Goal: Book appointment/travel/reservation

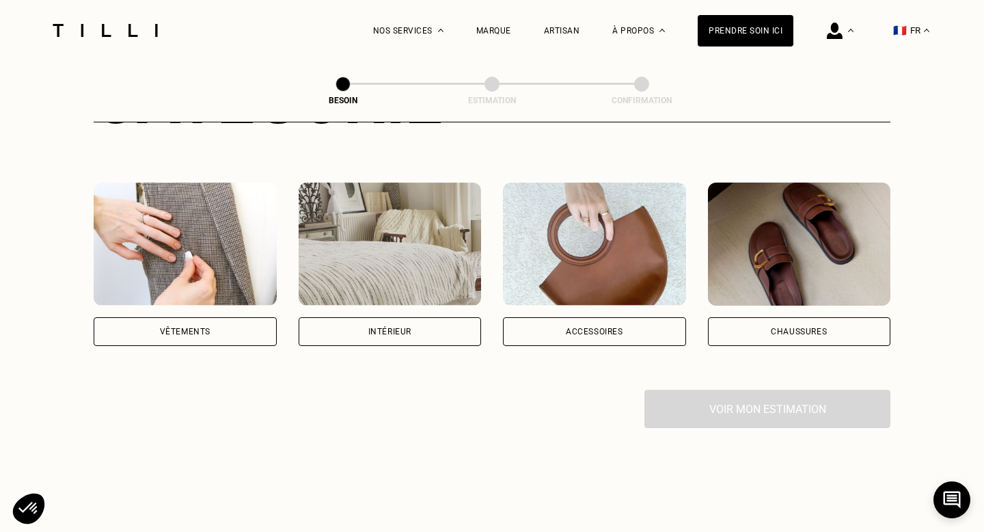
scroll to position [222, 0]
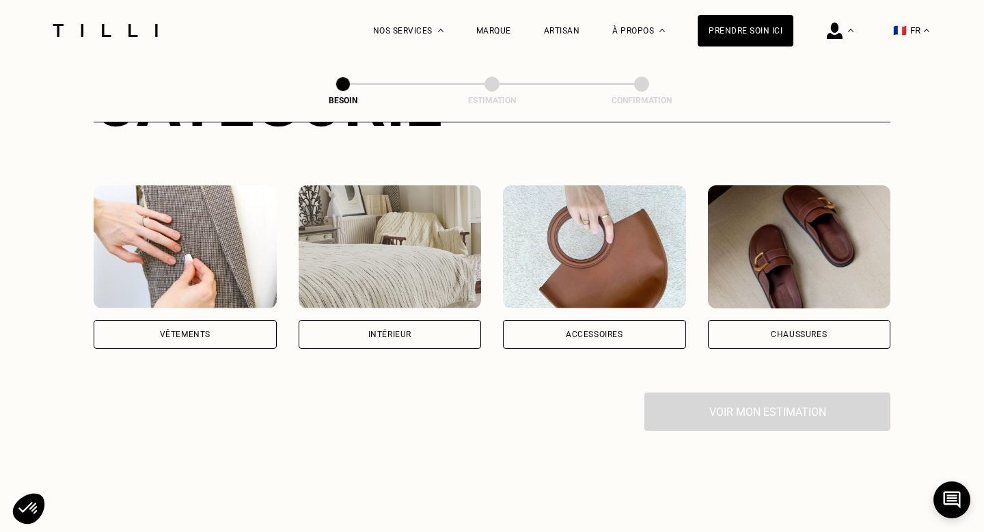
click at [390, 216] on img at bounding box center [390, 246] width 183 height 123
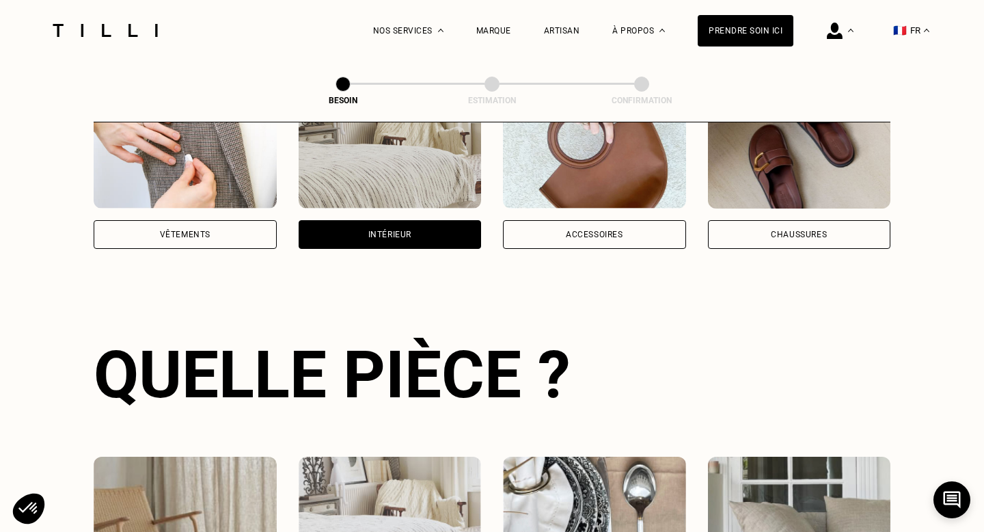
scroll to position [445, 0]
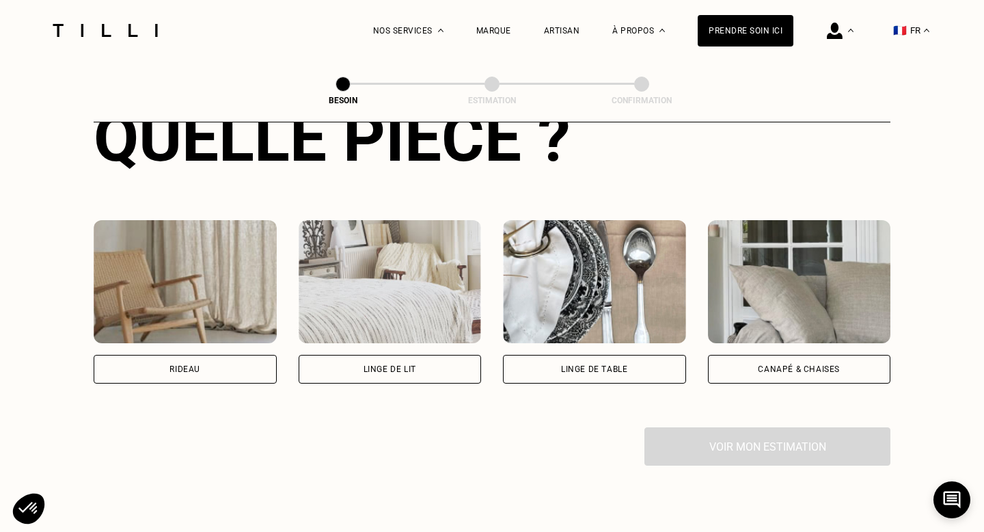
click at [192, 249] on img at bounding box center [185, 281] width 183 height 123
select select "FR"
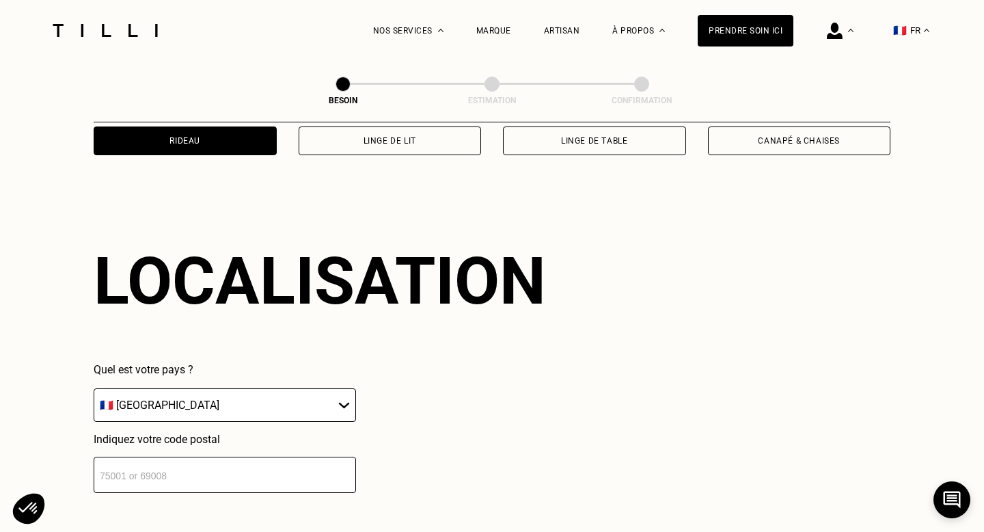
scroll to position [816, 0]
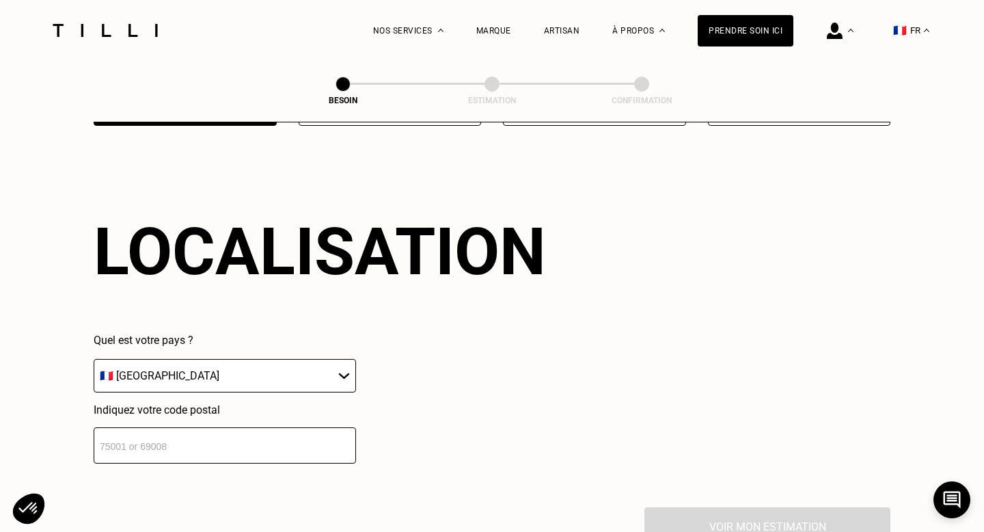
click at [165, 429] on input "number" at bounding box center [225, 445] width 262 height 36
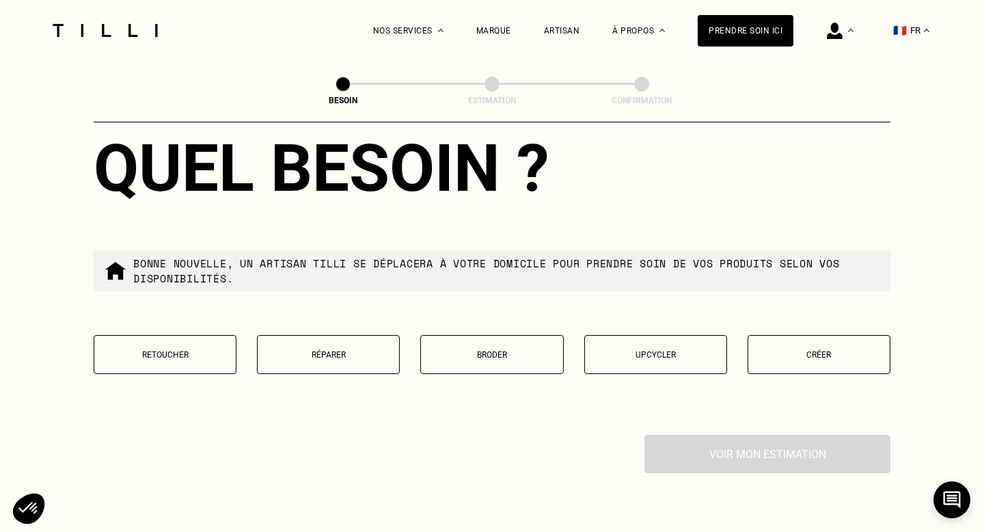
scroll to position [1243, 0]
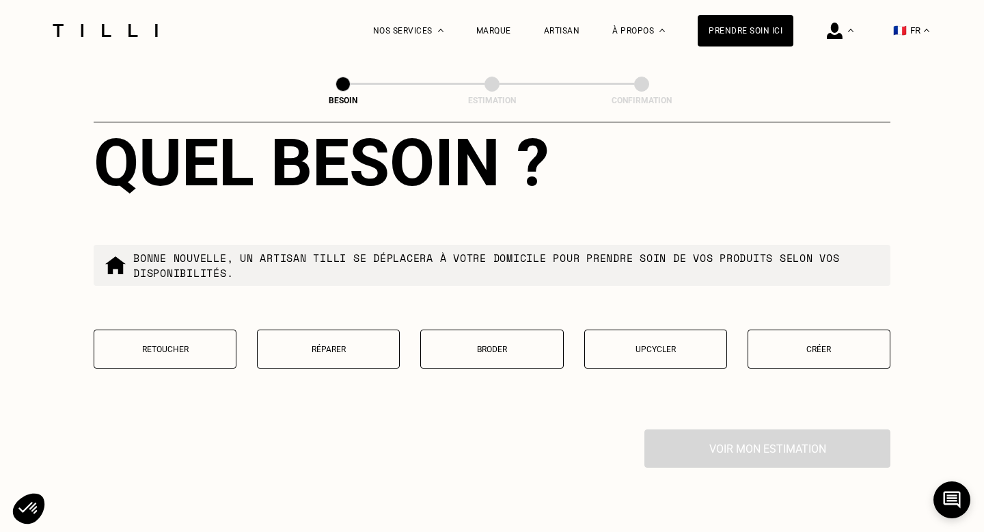
type input "94300"
click at [180, 344] on p "Retoucher" at bounding box center [165, 349] width 128 height 10
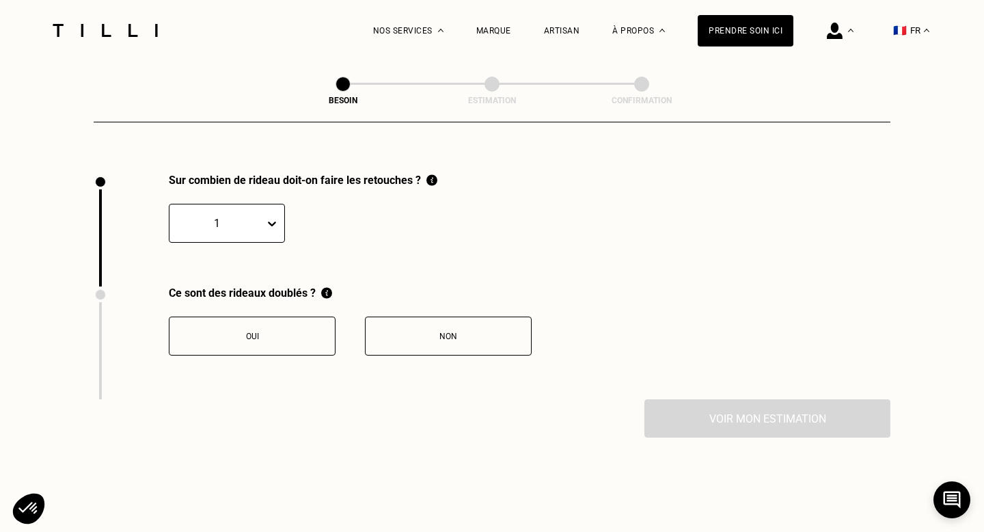
scroll to position [1477, 0]
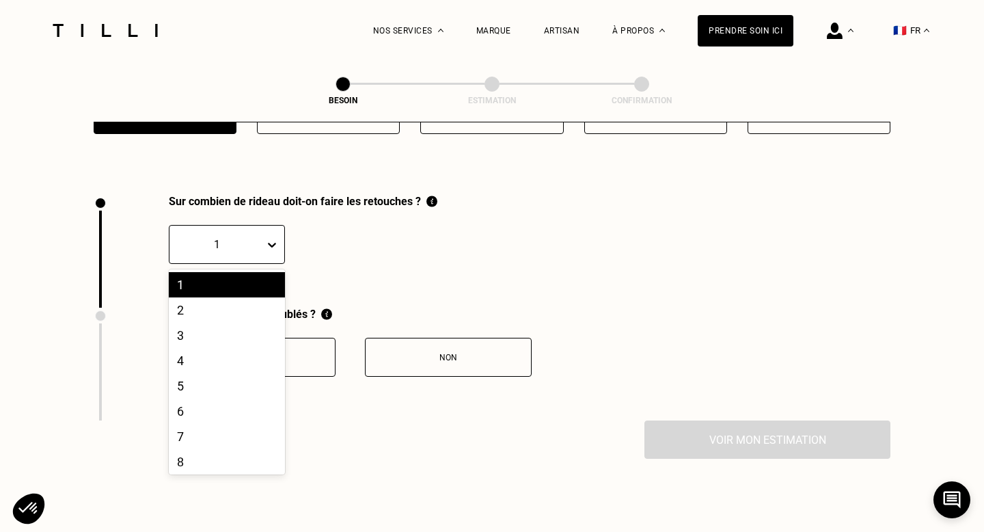
click at [273, 238] on icon at bounding box center [272, 245] width 14 height 14
click at [188, 297] on div "2" at bounding box center [227, 309] width 116 height 25
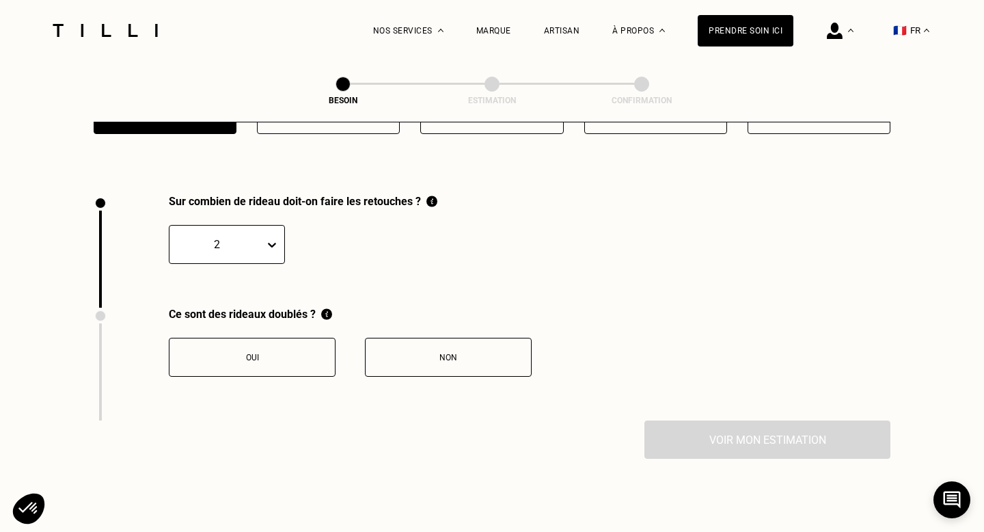
click at [300, 353] on div "Oui" at bounding box center [252, 358] width 152 height 10
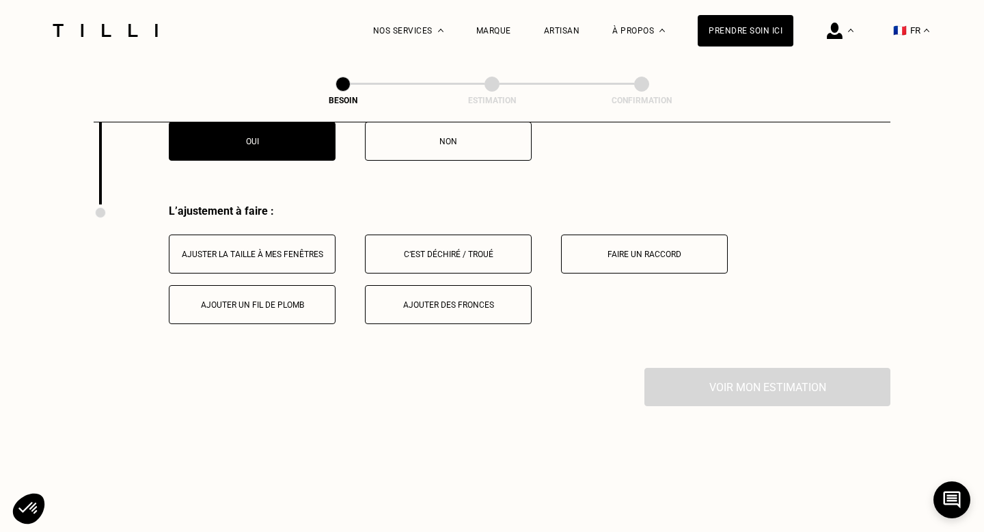
scroll to position [1729, 0]
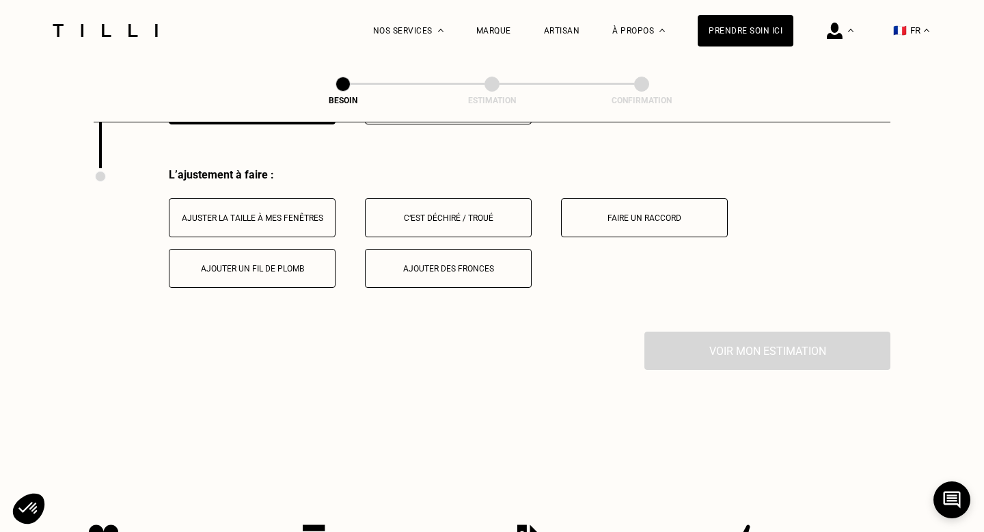
click at [287, 213] on div "Ajuster la taille à mes fenêtres" at bounding box center [252, 218] width 152 height 10
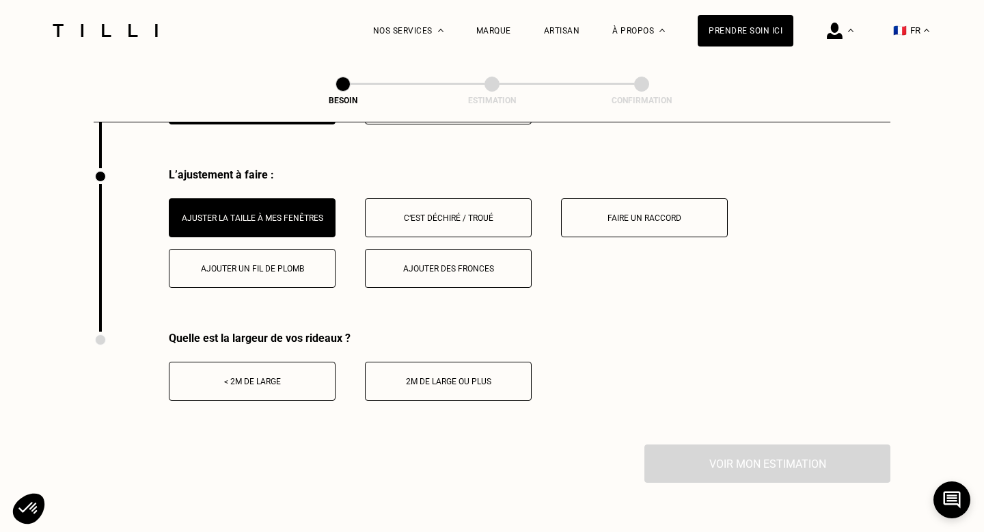
click at [447, 377] on div "2m de large ou plus" at bounding box center [448, 382] width 152 height 10
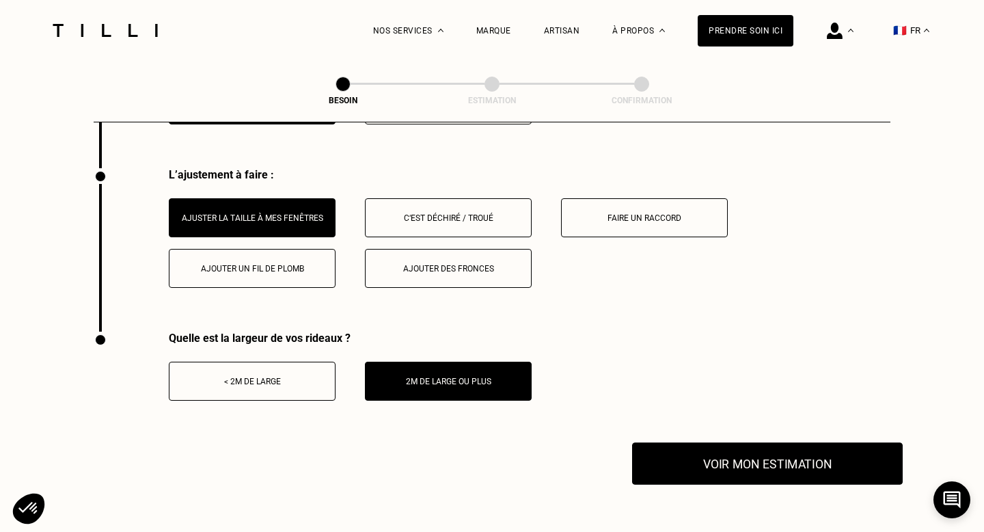
click at [767, 451] on button "Voir mon estimation" at bounding box center [767, 463] width 271 height 42
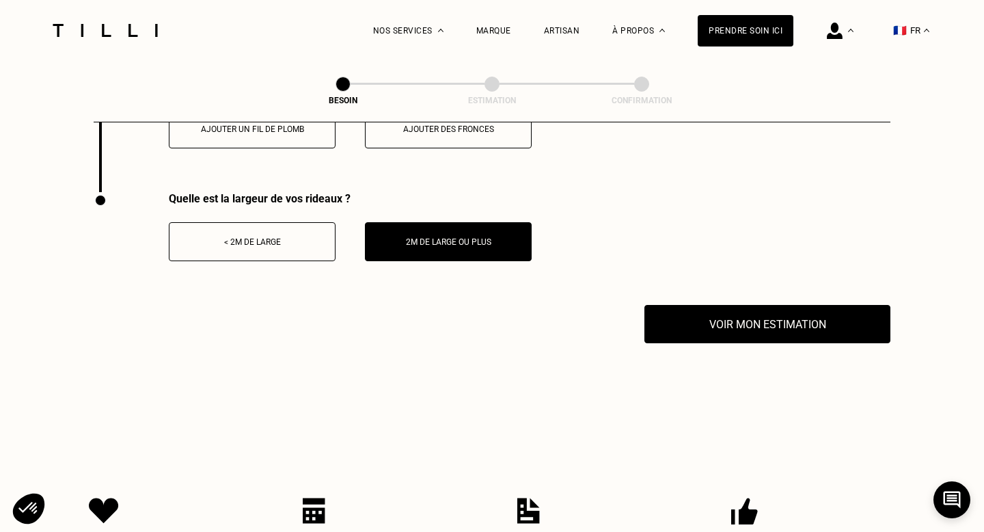
scroll to position [1862, 0]
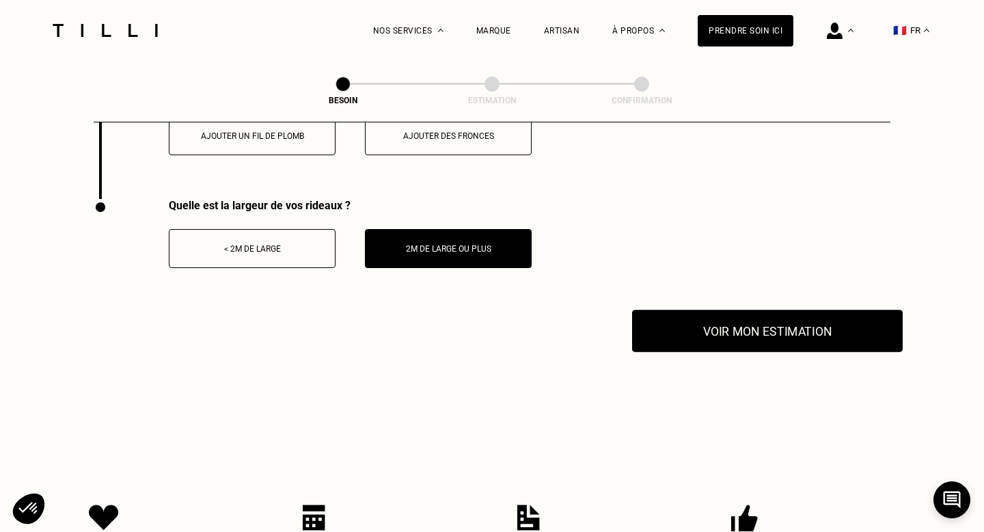
click at [745, 315] on button "Voir mon estimation" at bounding box center [767, 331] width 271 height 42
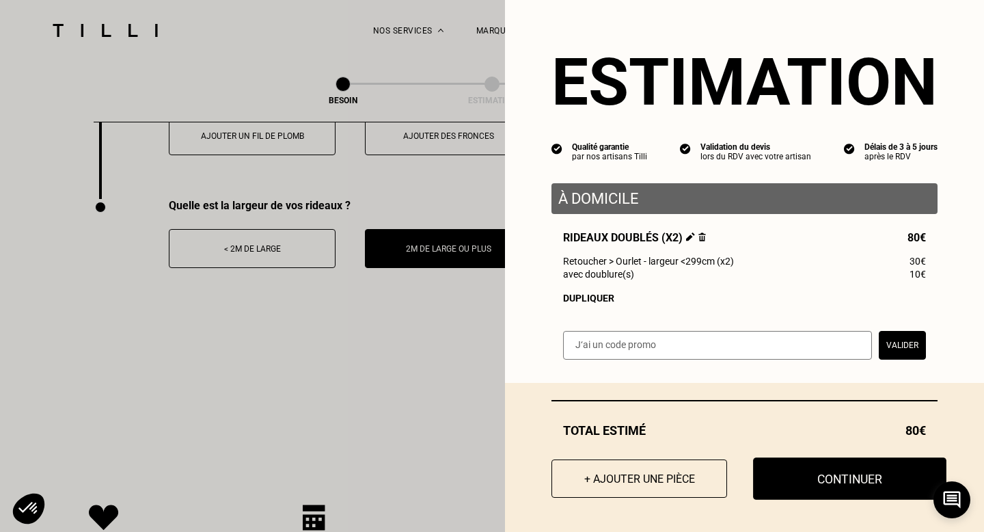
click at [805, 483] on button "Continuer" at bounding box center [849, 478] width 193 height 42
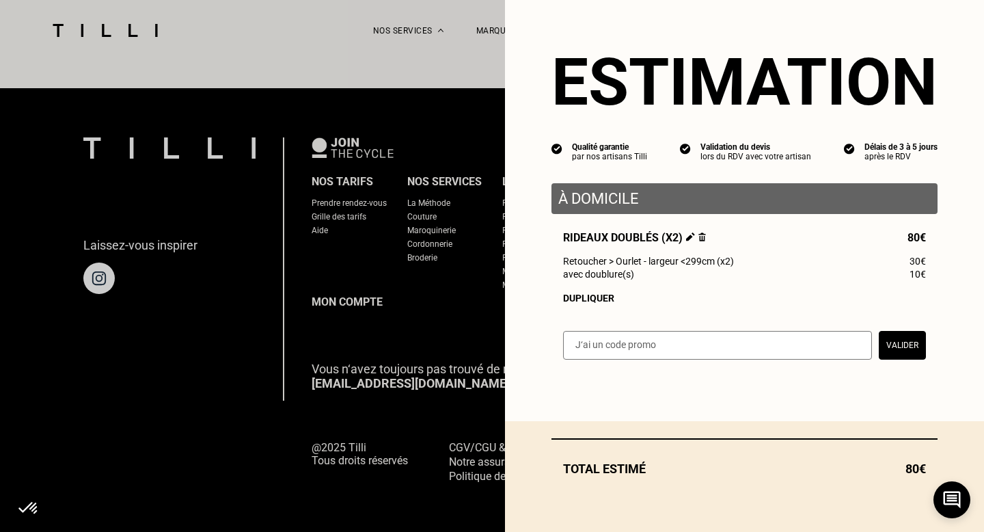
scroll to position [850, 0]
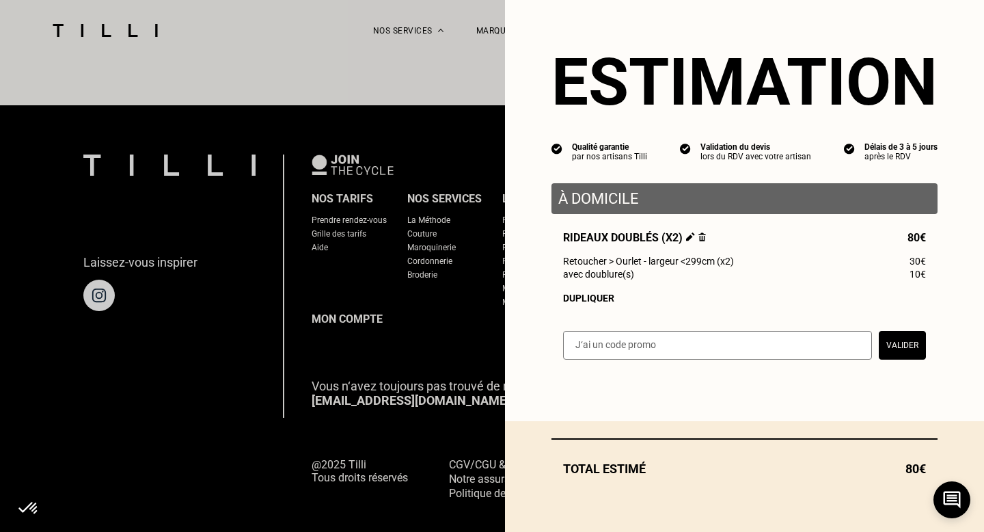
select select "FR"
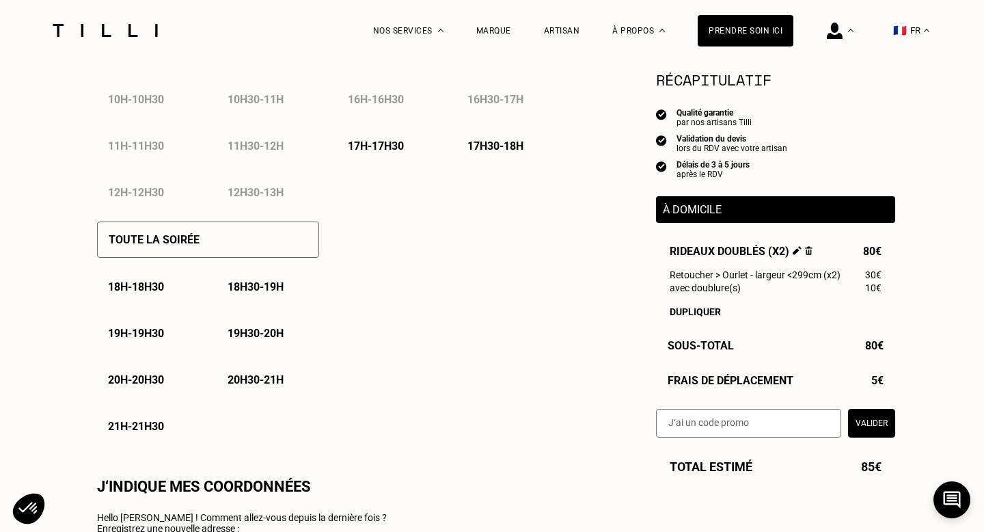
type input "06 70 17 94 84"
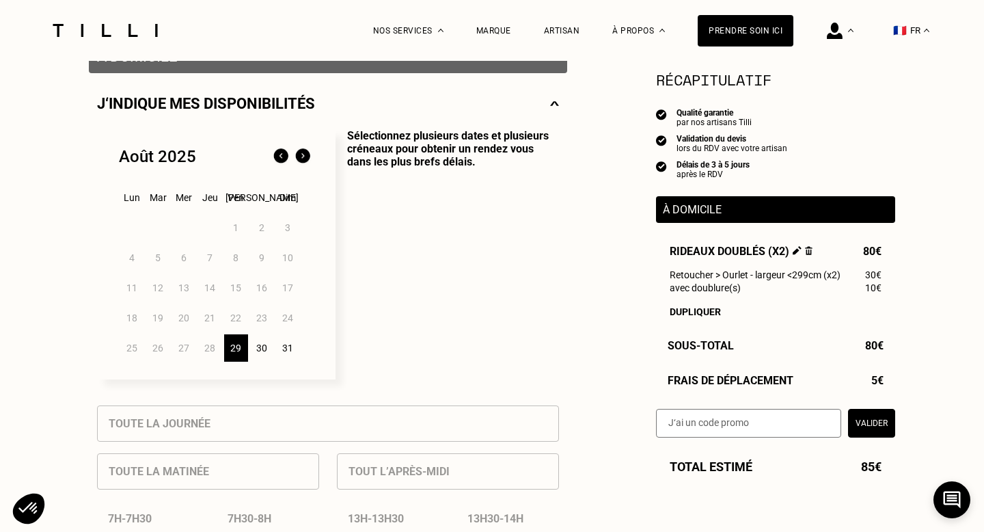
scroll to position [295, 0]
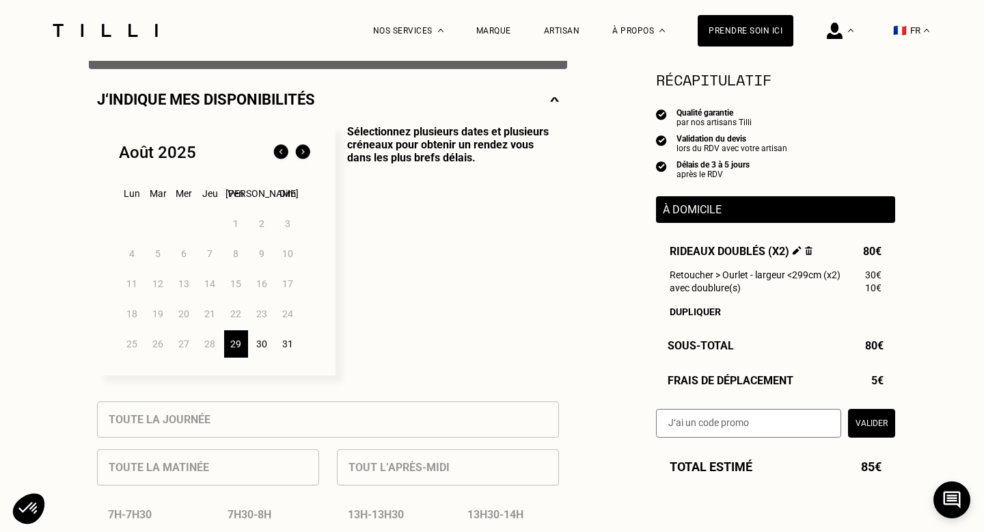
click at [303, 151] on img at bounding box center [303, 152] width 22 height 22
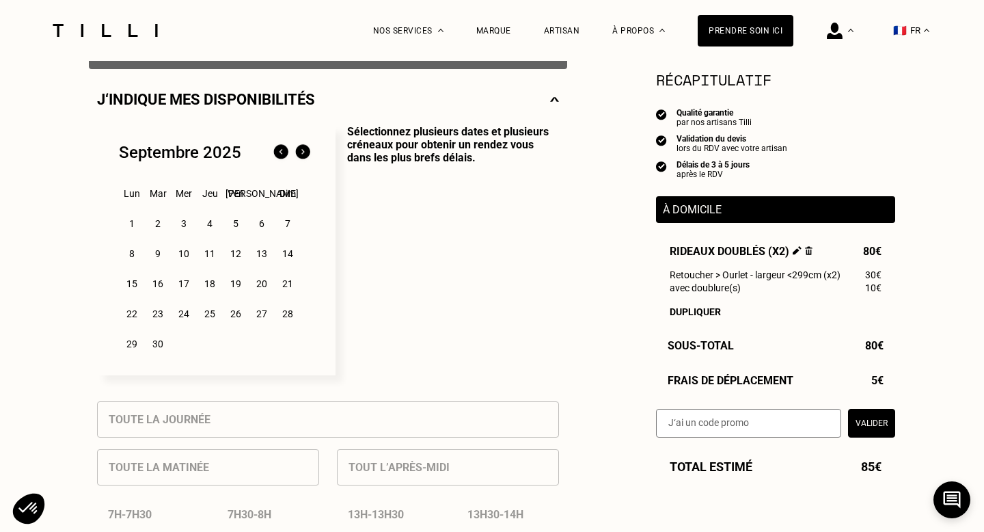
click at [280, 154] on img at bounding box center [281, 152] width 22 height 22
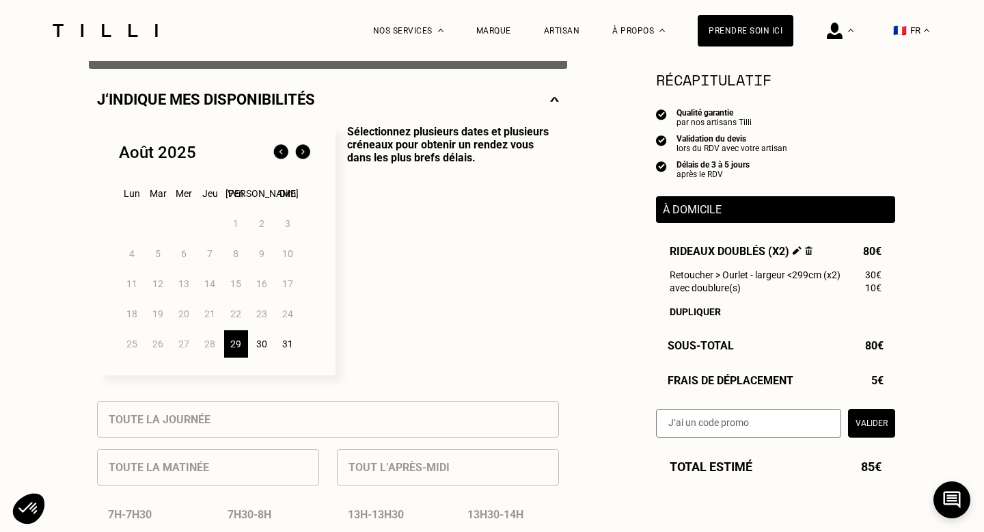
click at [261, 342] on div "30" at bounding box center [262, 343] width 24 height 27
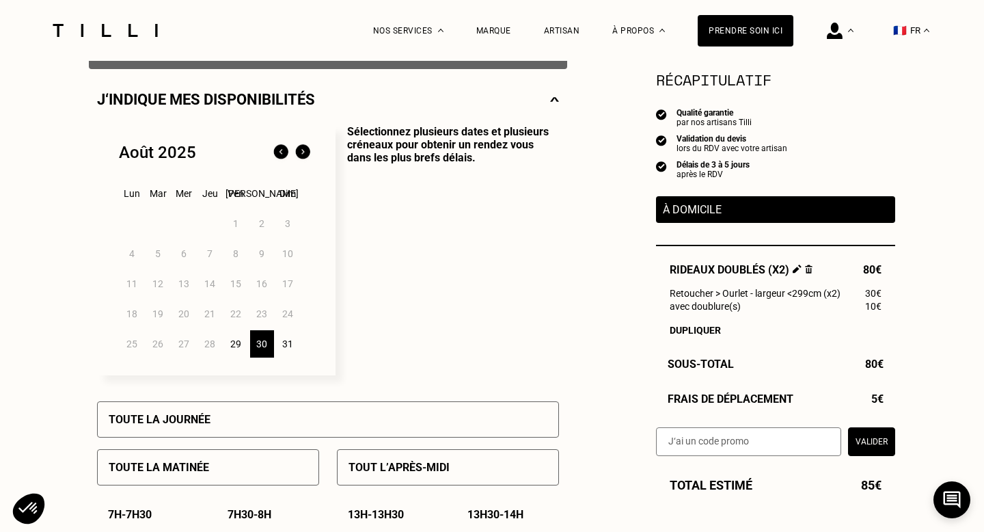
click at [303, 151] on img at bounding box center [303, 152] width 22 height 22
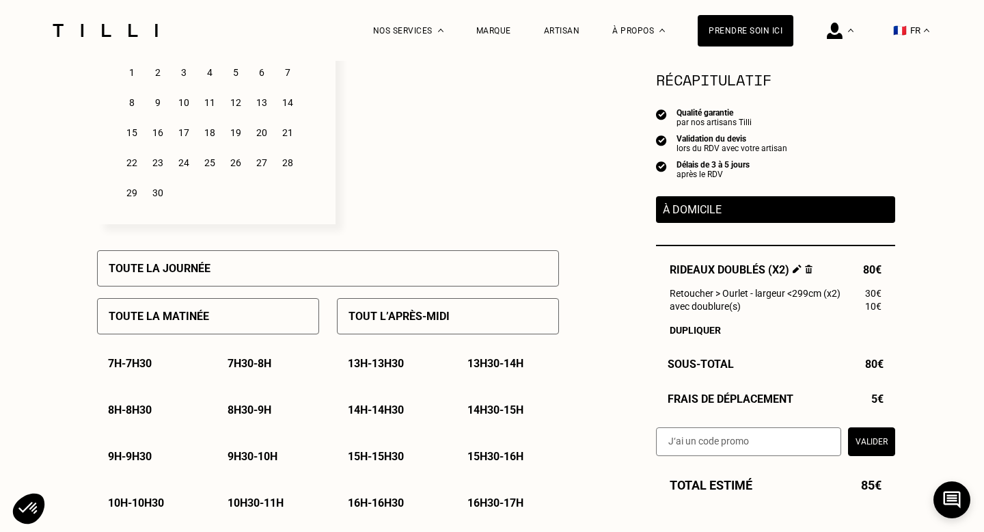
scroll to position [448, 0]
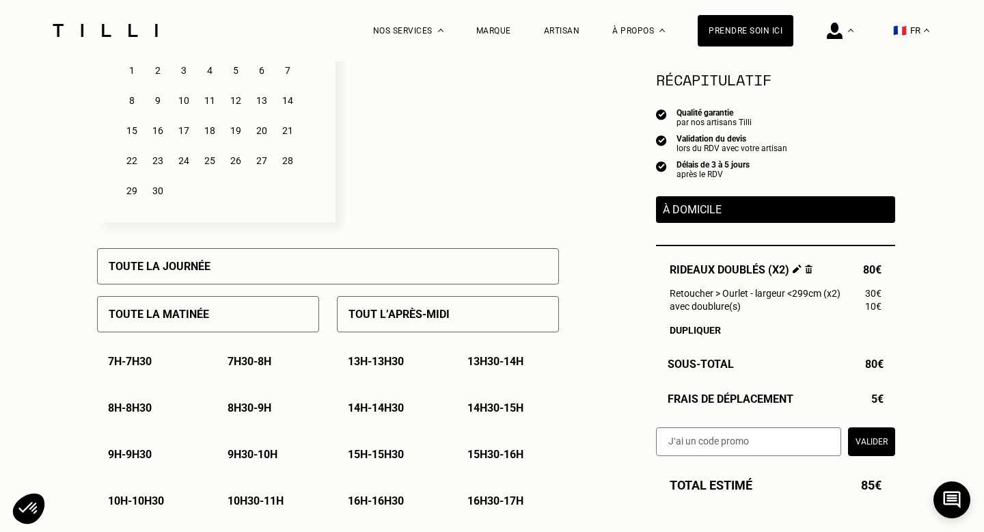
click at [378, 317] on p "Tout l’après-midi" at bounding box center [399, 314] width 101 height 13
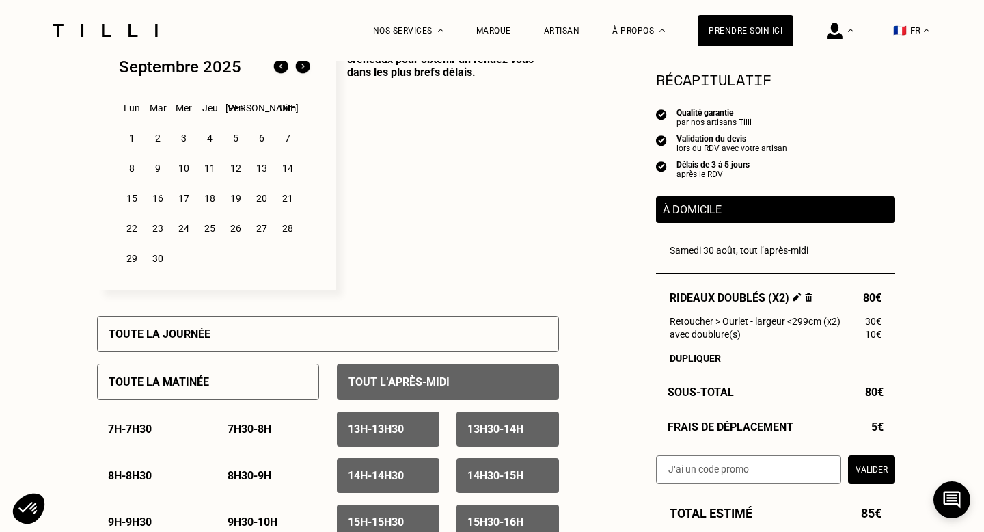
scroll to position [379, 0]
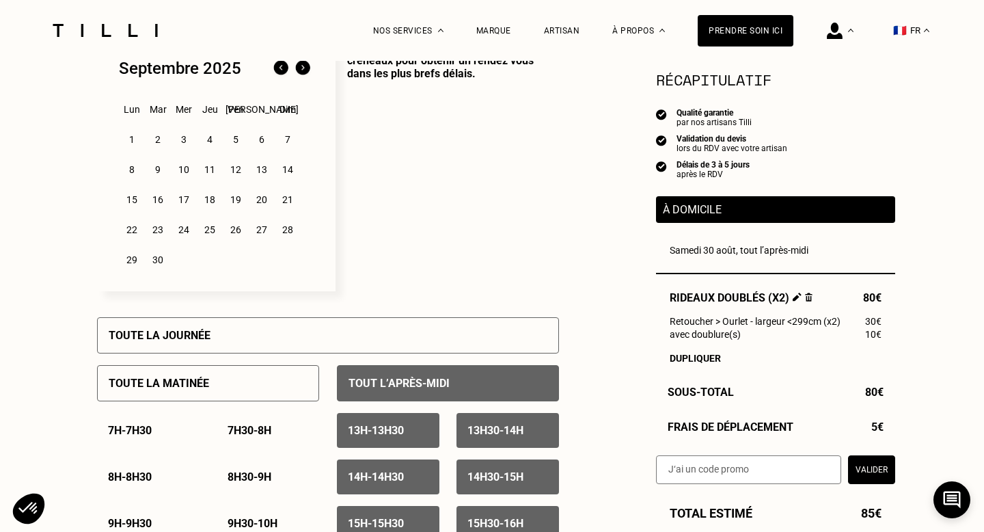
click at [282, 68] on img at bounding box center [281, 68] width 22 height 22
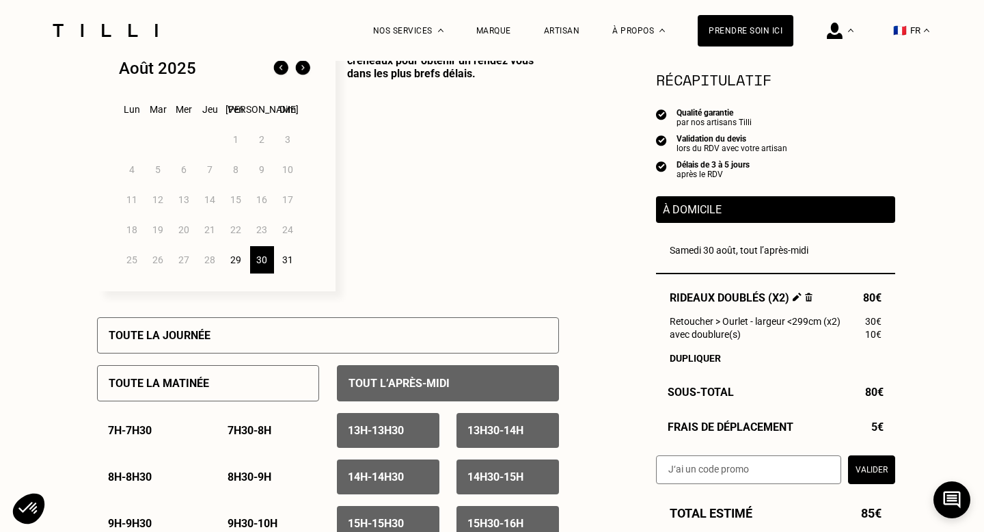
click at [304, 70] on img at bounding box center [303, 68] width 22 height 22
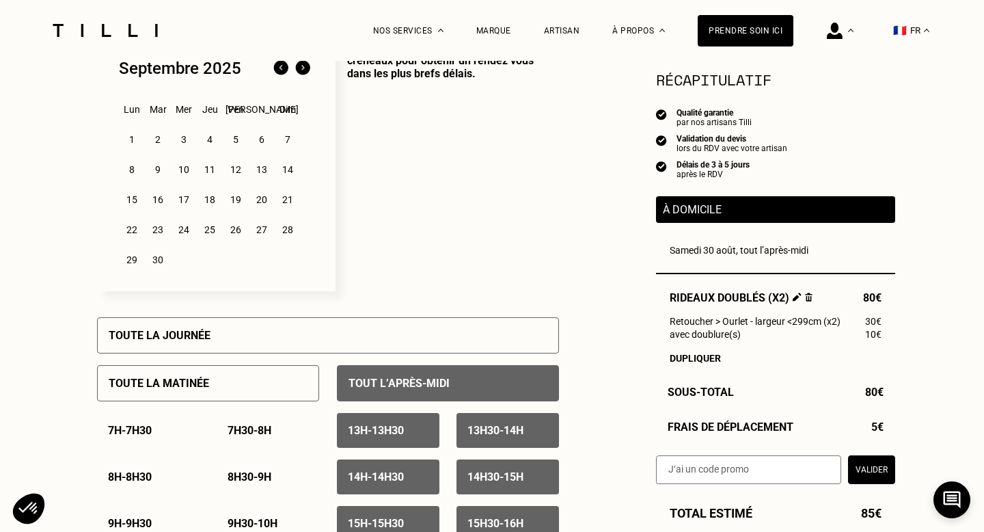
click at [158, 141] on div "2" at bounding box center [158, 139] width 24 height 27
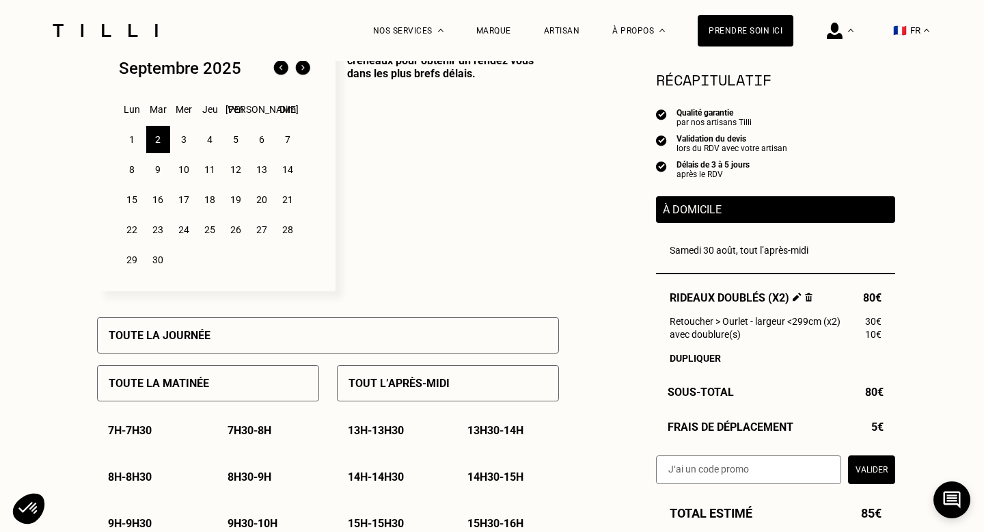
click at [184, 140] on div "3" at bounding box center [184, 139] width 24 height 27
click at [157, 140] on div "2" at bounding box center [158, 139] width 24 height 27
click at [284, 69] on img at bounding box center [281, 68] width 22 height 22
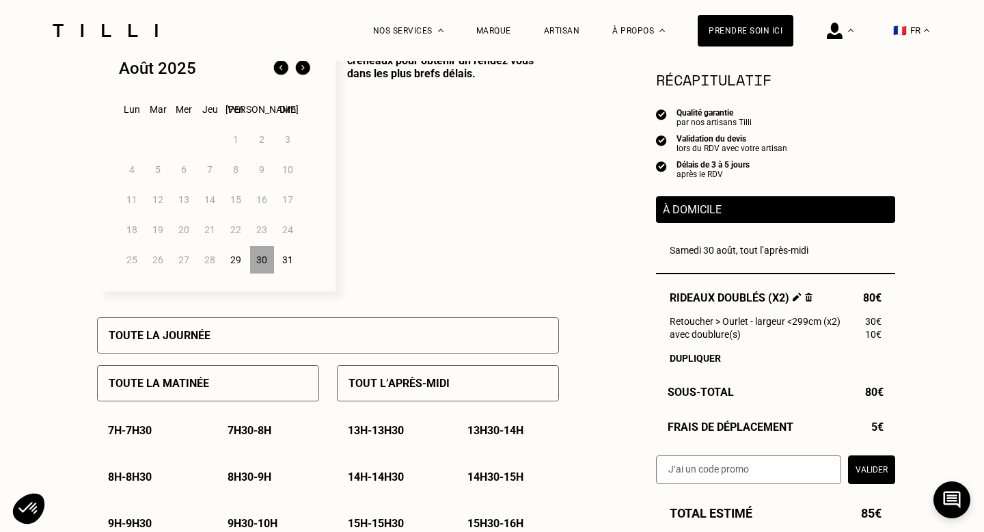
click at [306, 69] on img at bounding box center [303, 68] width 22 height 22
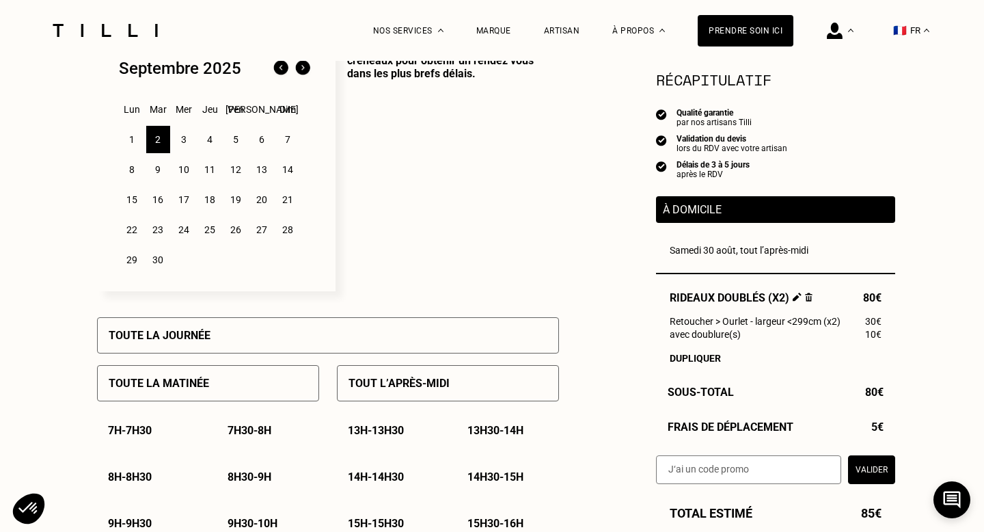
click at [184, 140] on div "3" at bounding box center [184, 139] width 24 height 27
click at [159, 139] on div "2" at bounding box center [158, 139] width 24 height 27
click at [383, 385] on p "Tout l’après-midi" at bounding box center [399, 383] width 101 height 13
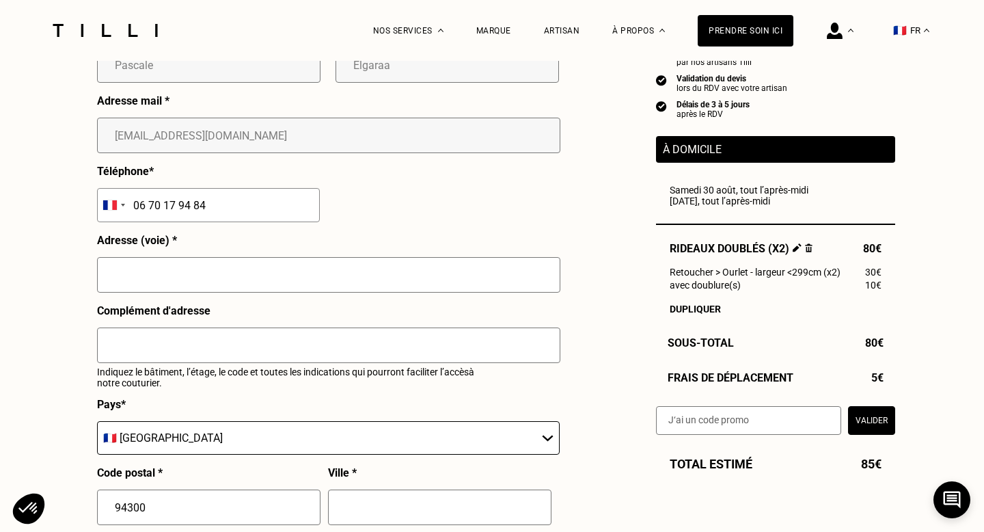
scroll to position [1372, 0]
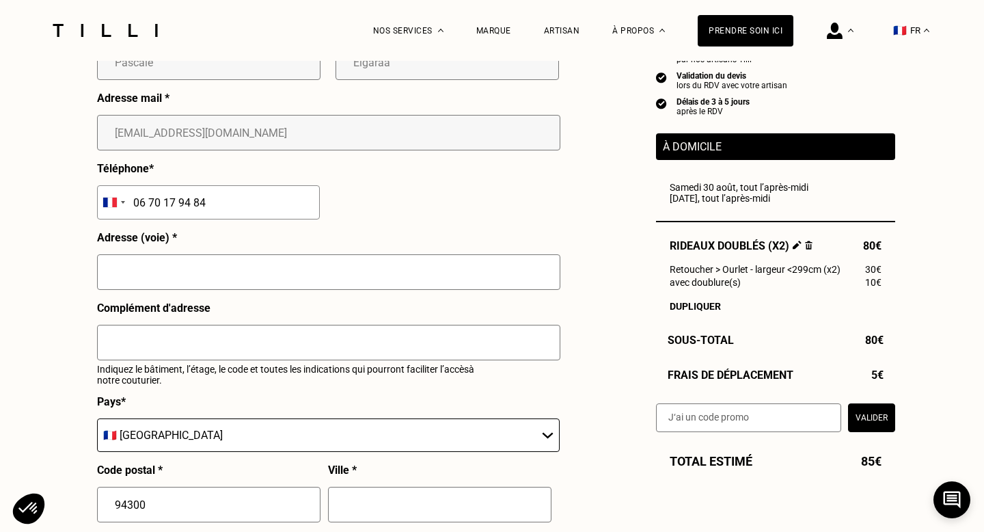
click at [131, 269] on input "text" at bounding box center [328, 272] width 463 height 36
type input "HOLLYN"
type input "[STREET_ADDRESS]"
type input "Vincennes"
drag, startPoint x: 170, startPoint y: 276, endPoint x: 76, endPoint y: 271, distance: 93.8
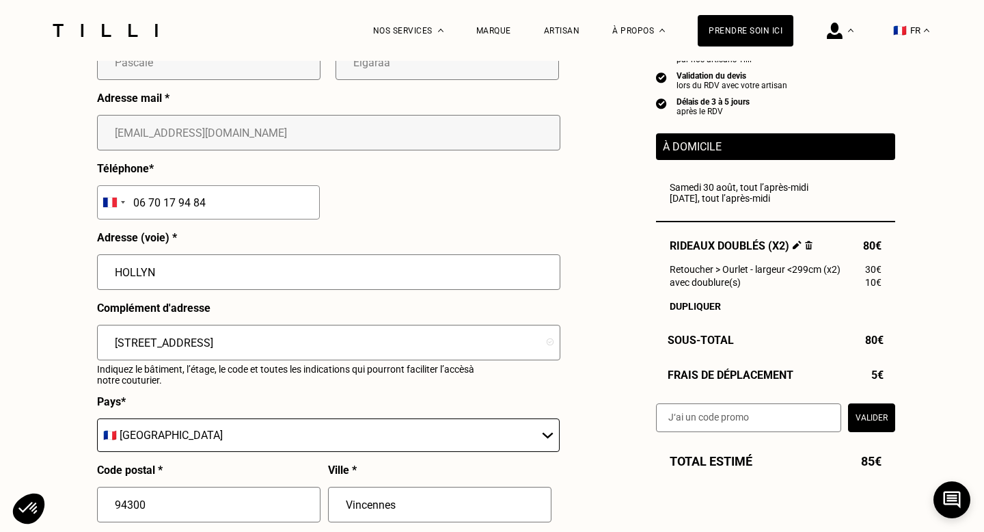
type input "[STREET_ADDRESS]"
drag, startPoint x: 232, startPoint y: 346, endPoint x: 55, endPoint y: 336, distance: 176.6
type input "Magasin Heytens"
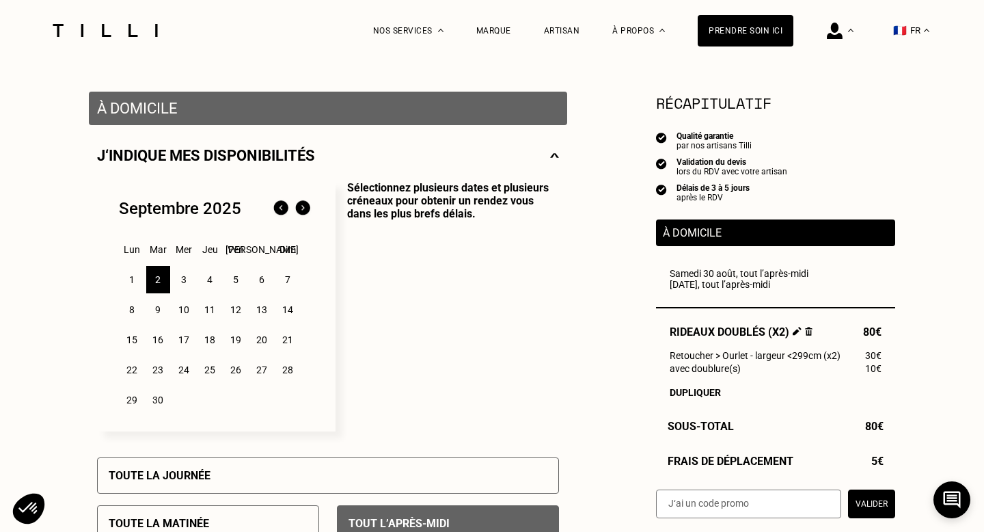
scroll to position [0, 0]
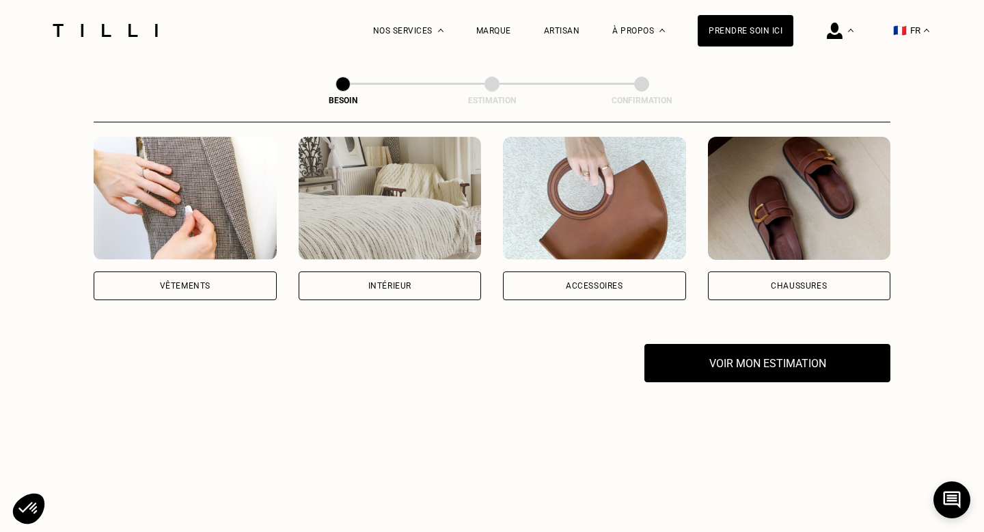
scroll to position [234, 0]
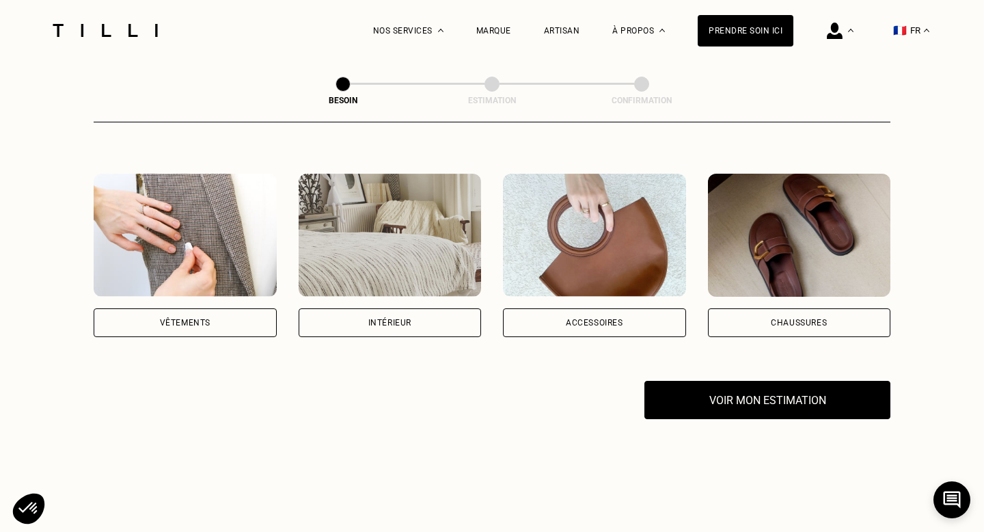
click at [390, 214] on img at bounding box center [390, 235] width 183 height 123
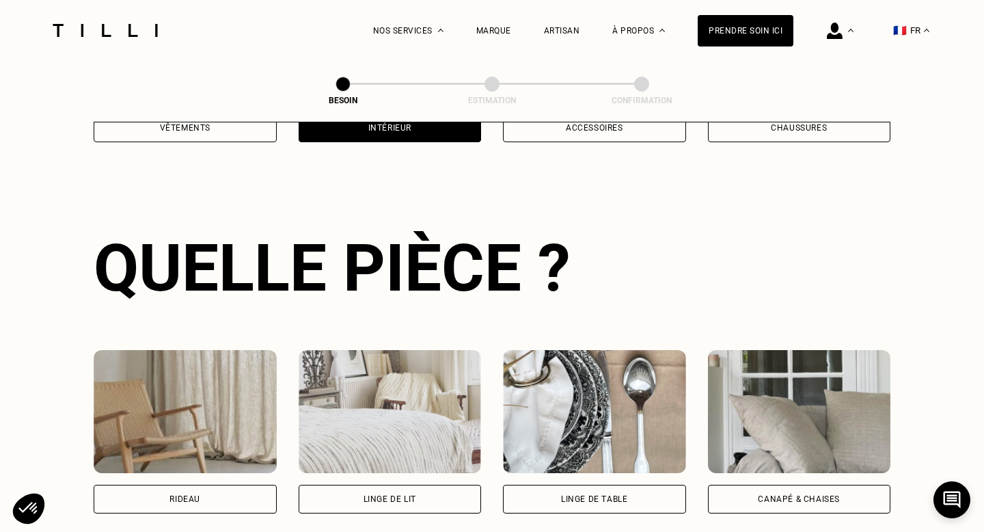
scroll to position [445, 0]
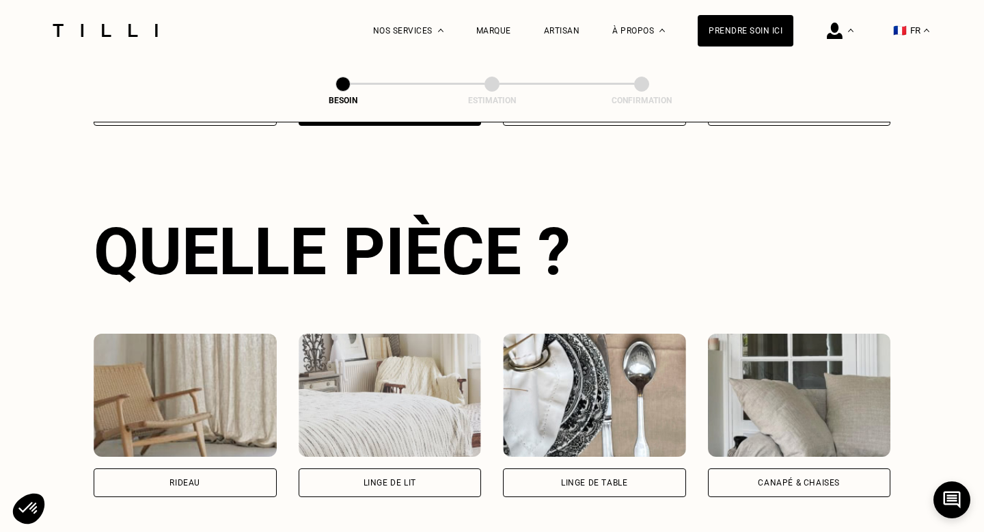
click at [211, 379] on img at bounding box center [185, 395] width 183 height 123
select select "FR"
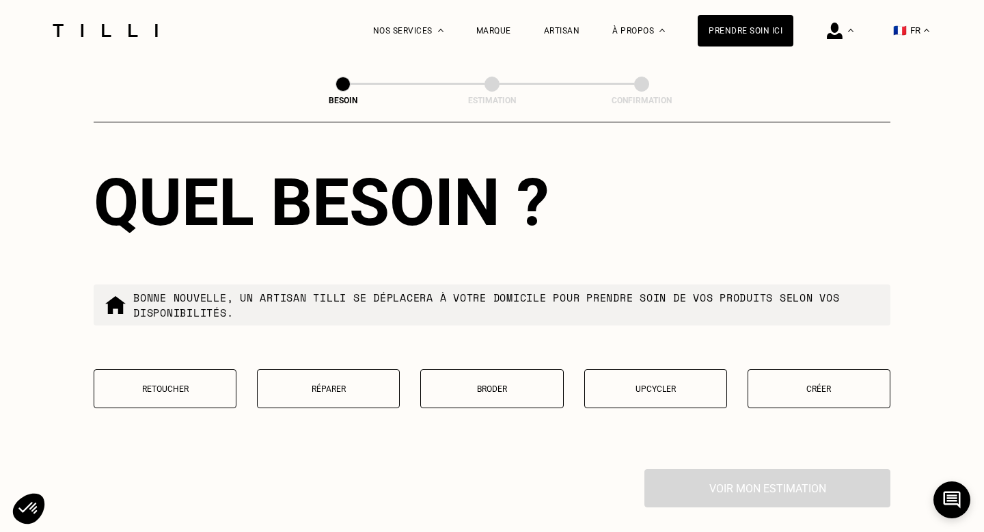
scroll to position [1204, 0]
click at [191, 368] on button "Retoucher" at bounding box center [165, 387] width 143 height 39
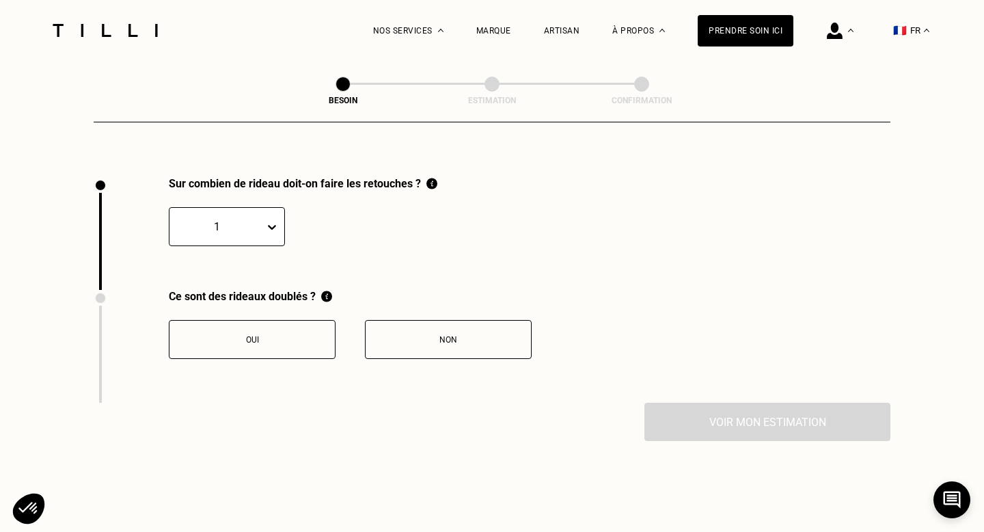
scroll to position [1504, 0]
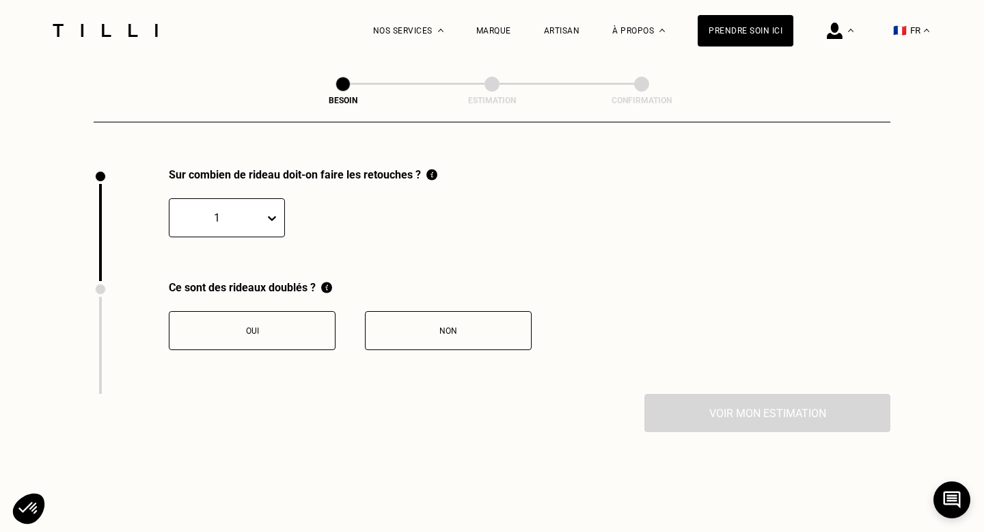
click at [288, 311] on button "Oui" at bounding box center [252, 330] width 167 height 39
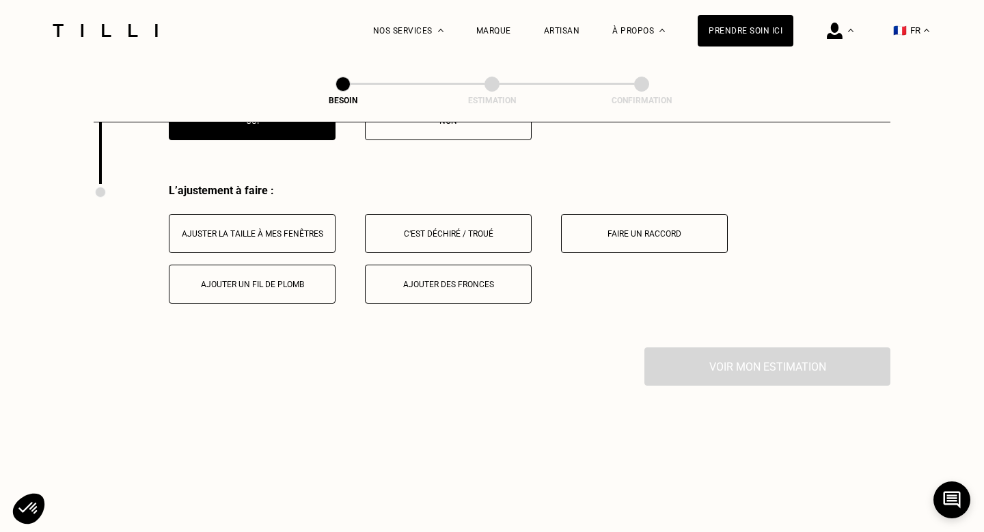
scroll to position [1729, 0]
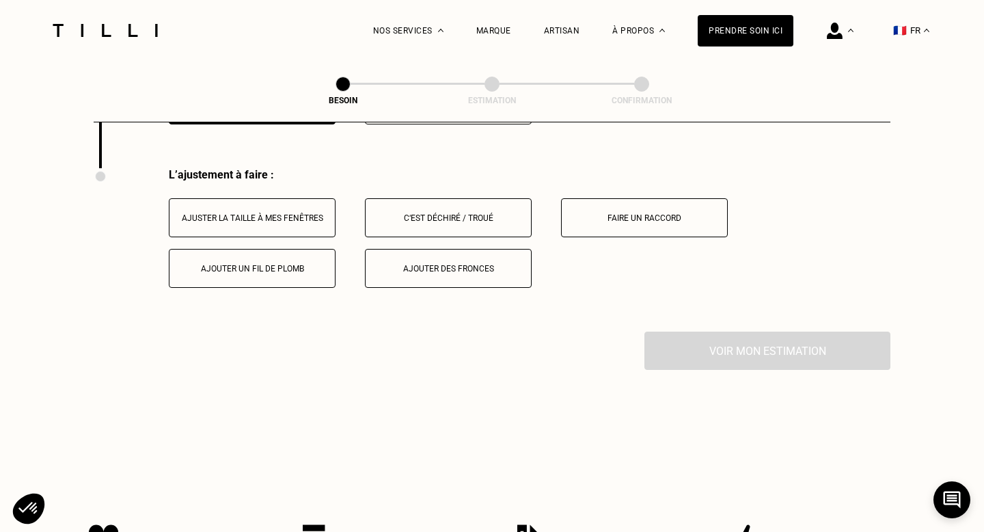
click at [297, 213] on div "Ajuster la taille à mes fenêtres" at bounding box center [252, 218] width 152 height 10
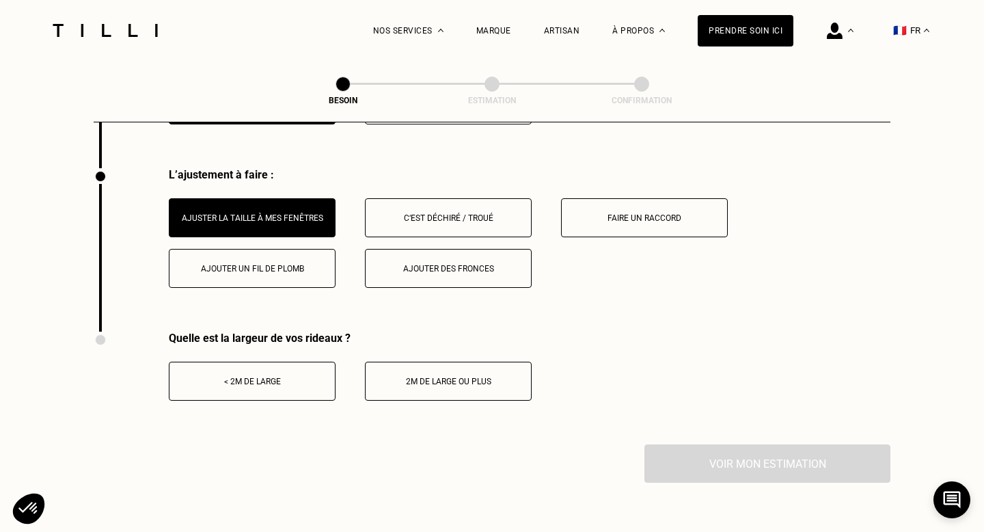
click at [261, 377] on div "< 2m de large" at bounding box center [252, 382] width 152 height 10
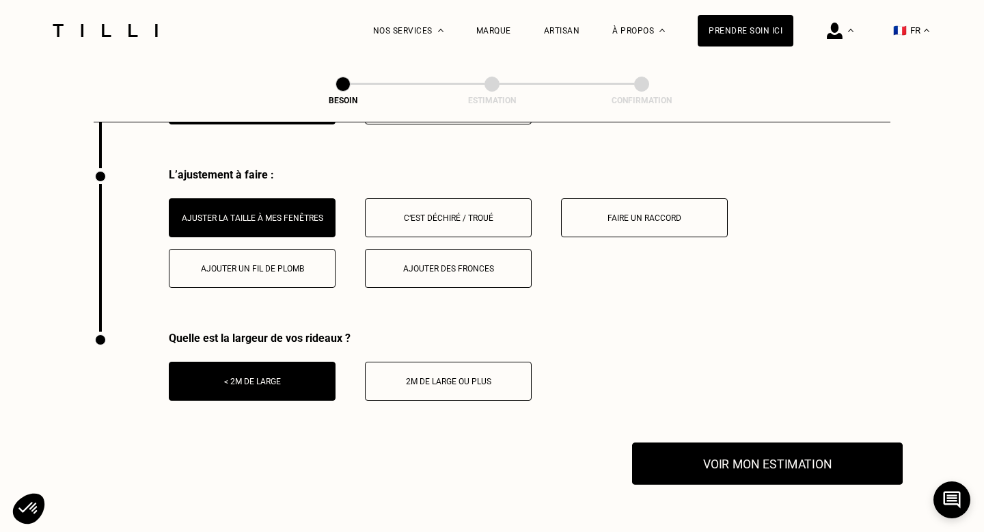
click at [729, 451] on button "Voir mon estimation" at bounding box center [767, 463] width 271 height 42
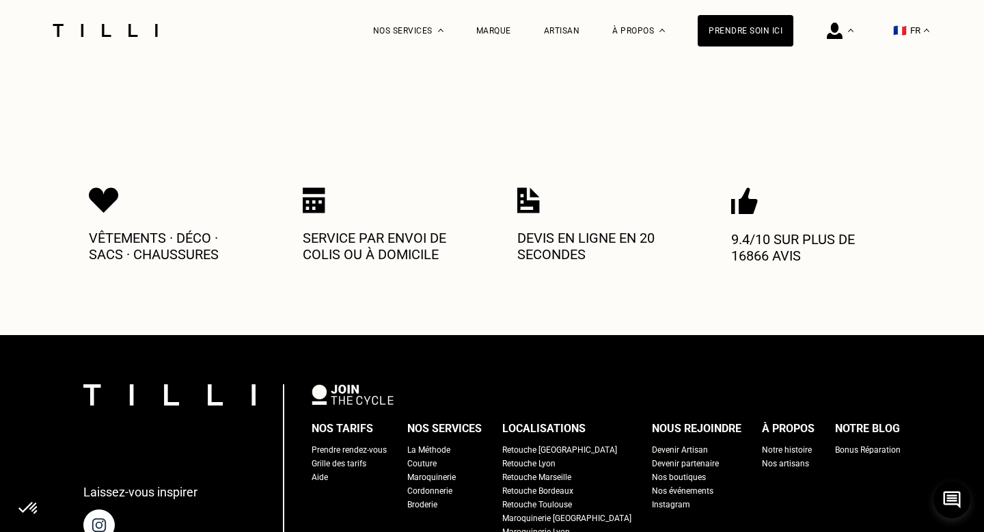
scroll to position [2054, 0]
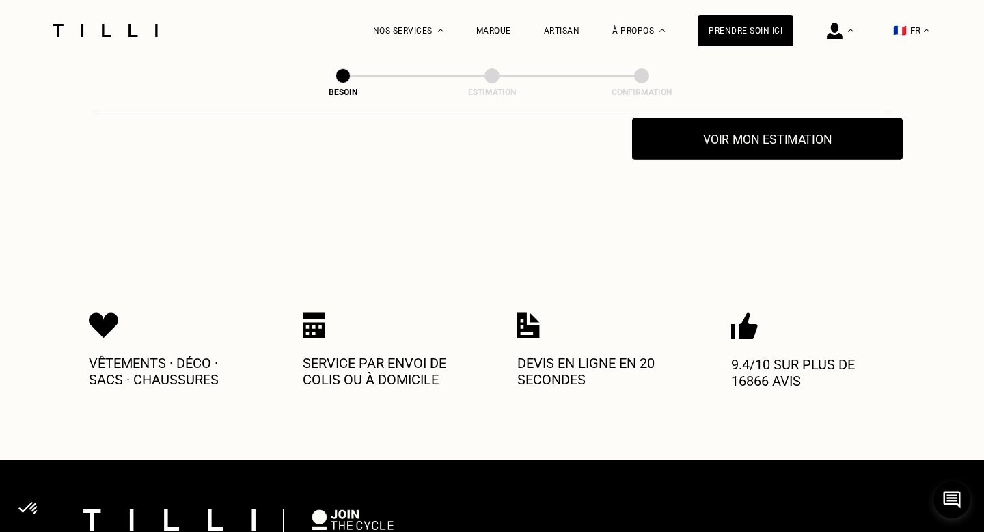
click at [785, 125] on button "Voir mon estimation" at bounding box center [767, 139] width 271 height 42
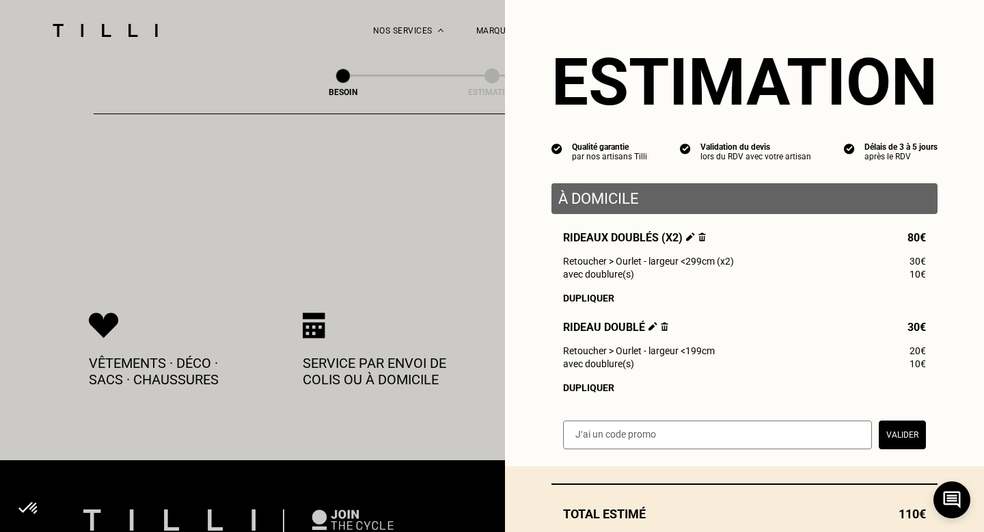
scroll to position [85, 0]
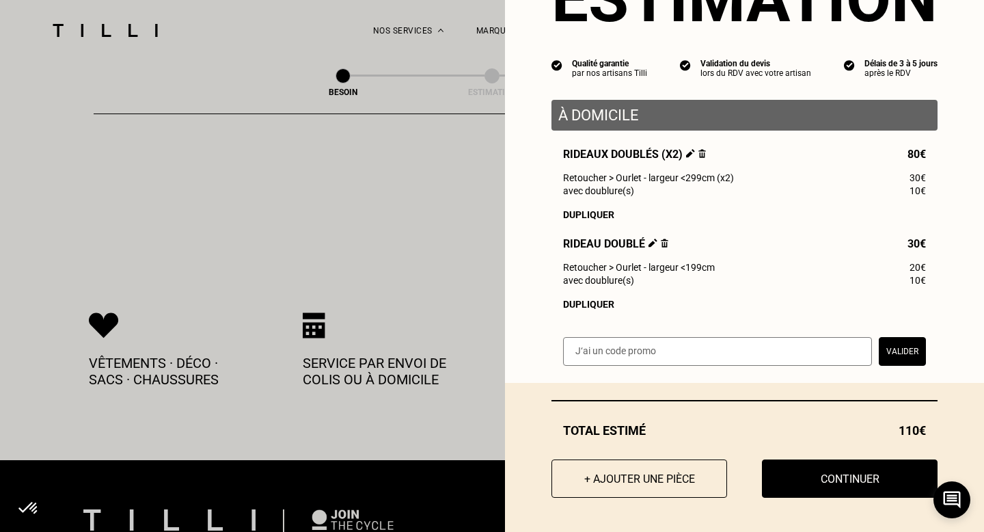
click at [701, 152] on img at bounding box center [703, 153] width 8 height 9
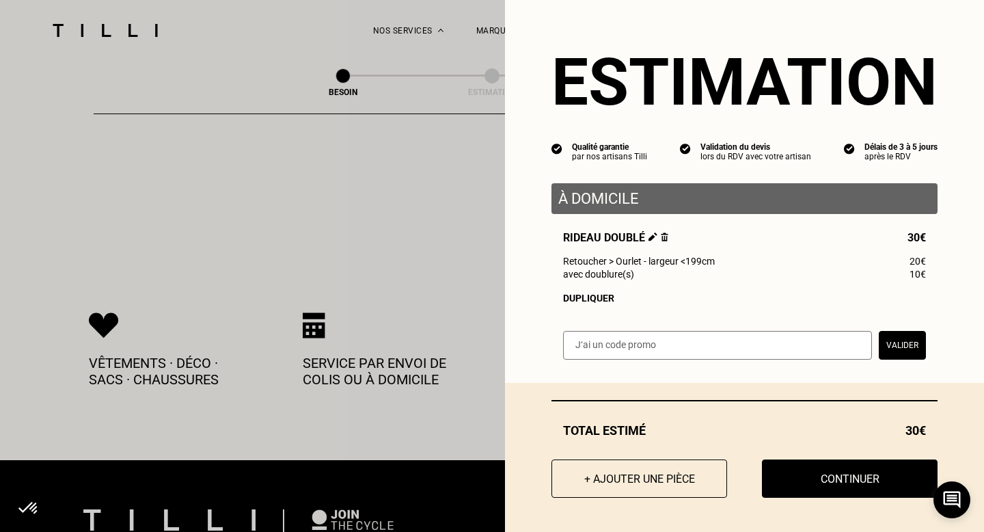
scroll to position [0, 0]
click at [637, 478] on button "+ Ajouter une pièce" at bounding box center [639, 478] width 193 height 42
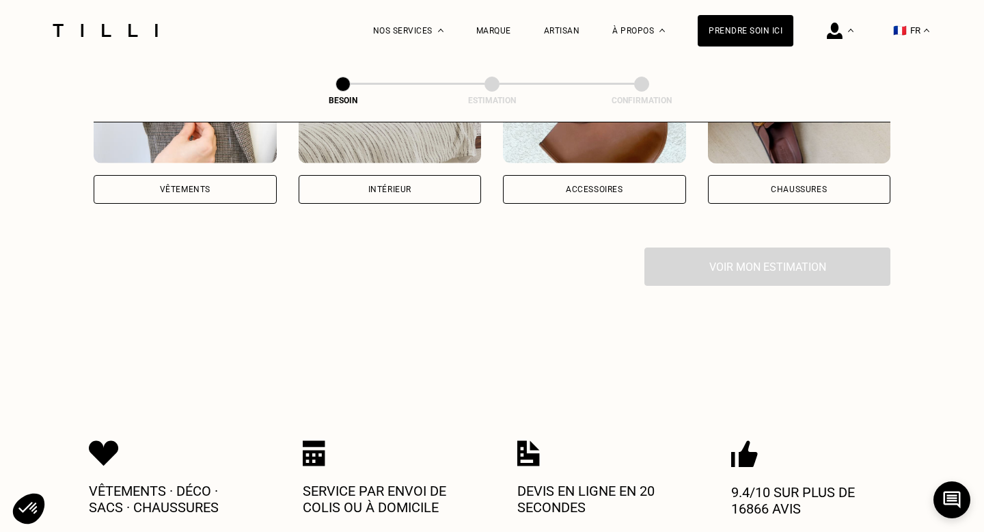
scroll to position [369, 0]
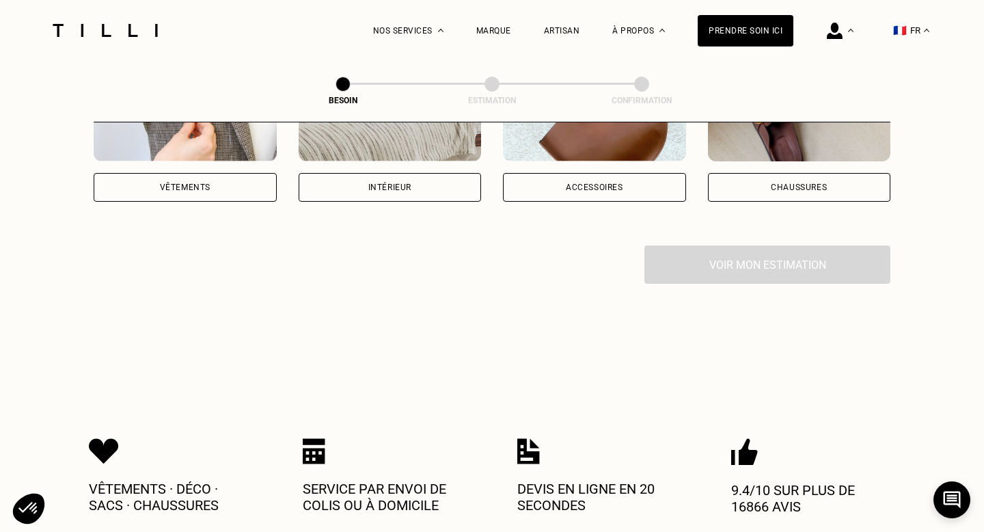
click at [388, 133] on img at bounding box center [390, 99] width 183 height 123
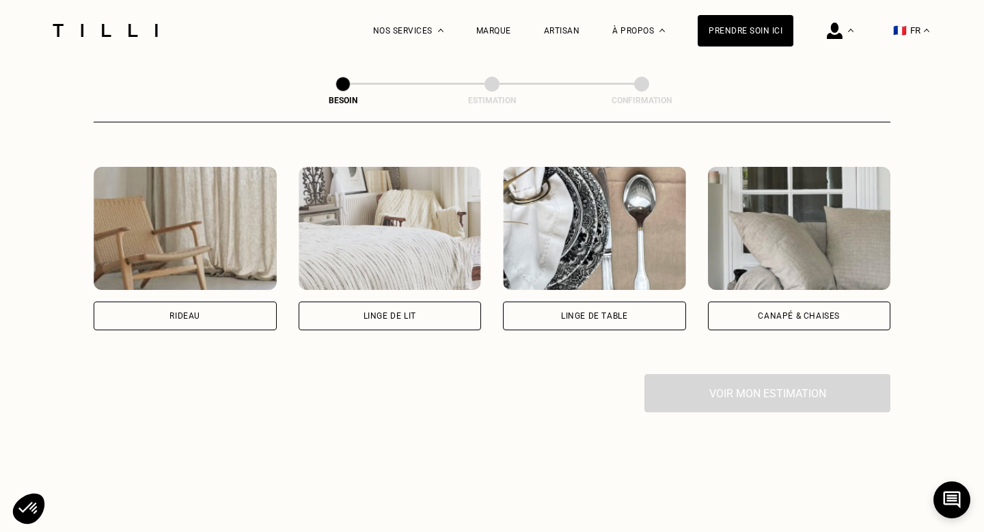
scroll to position [623, 0]
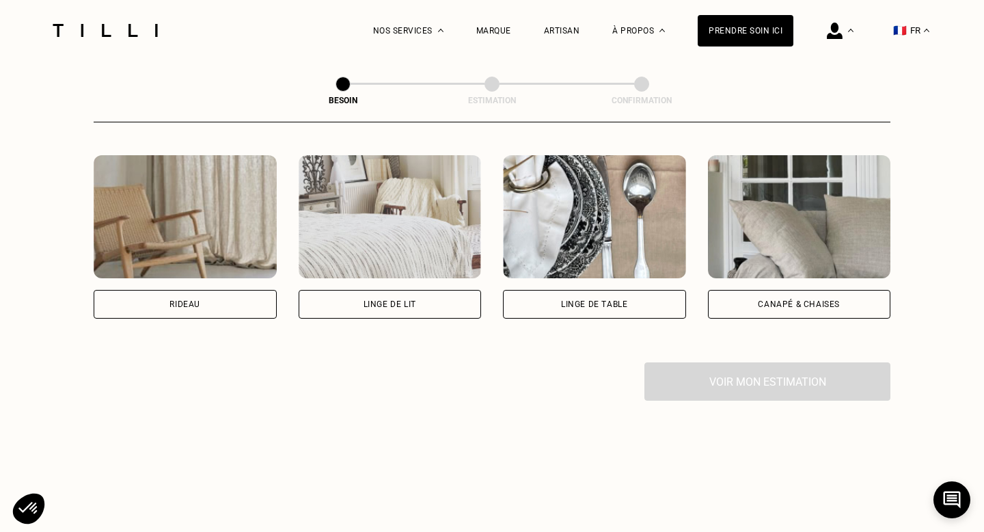
click at [199, 206] on img at bounding box center [185, 216] width 183 height 123
select select "FR"
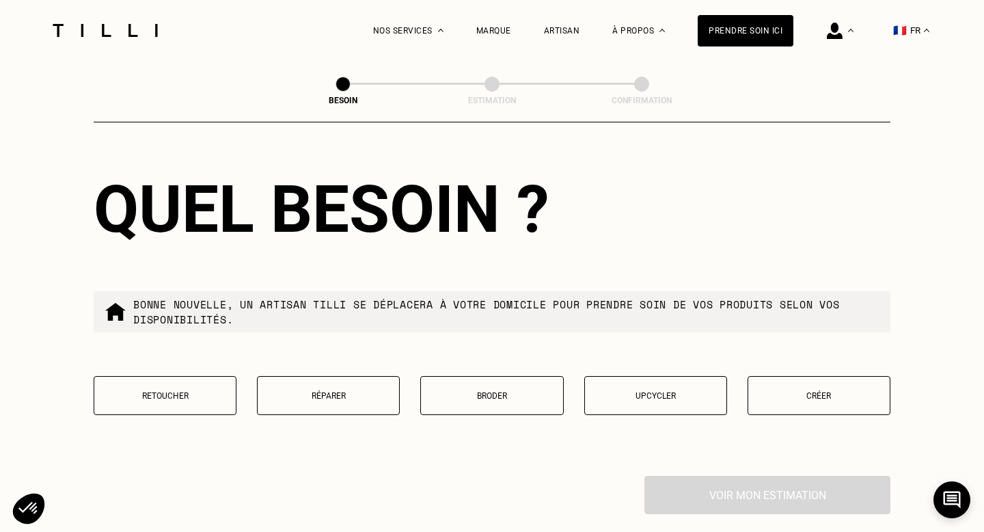
scroll to position [1199, 0]
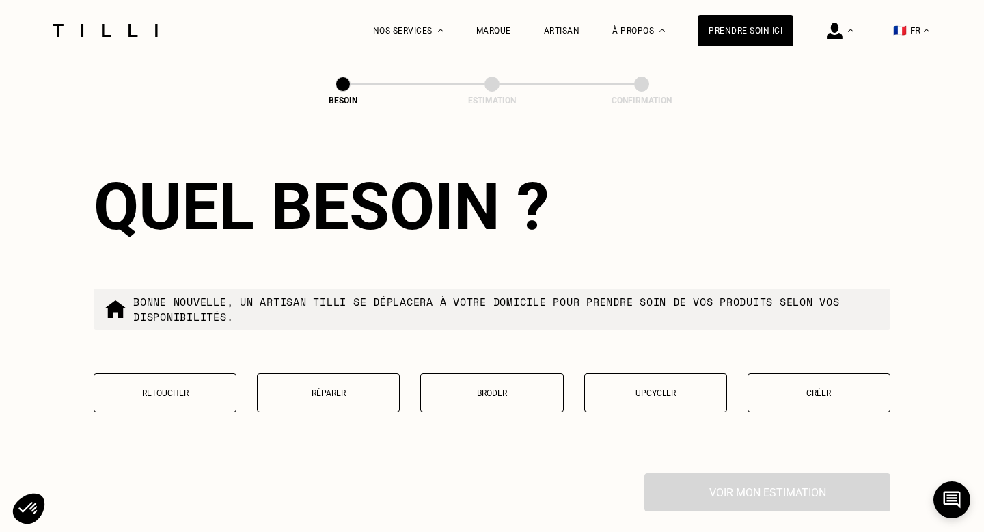
click at [192, 388] on p "Retoucher" at bounding box center [165, 393] width 128 height 10
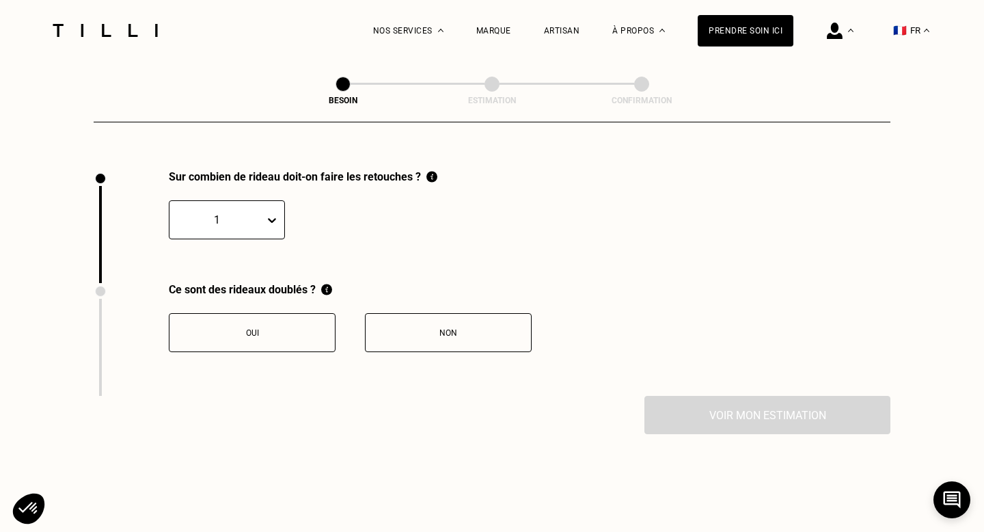
scroll to position [1504, 0]
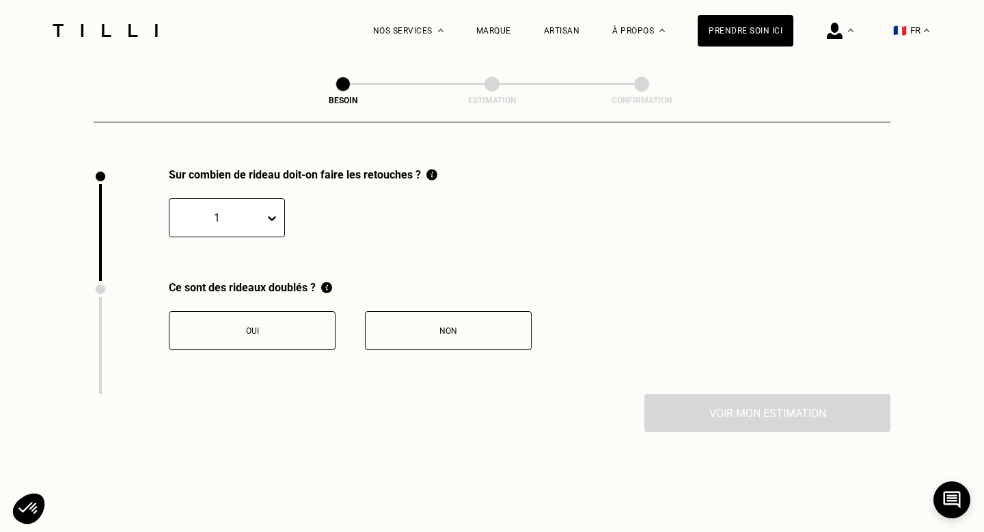
click at [403, 326] on div "Non" at bounding box center [448, 331] width 152 height 10
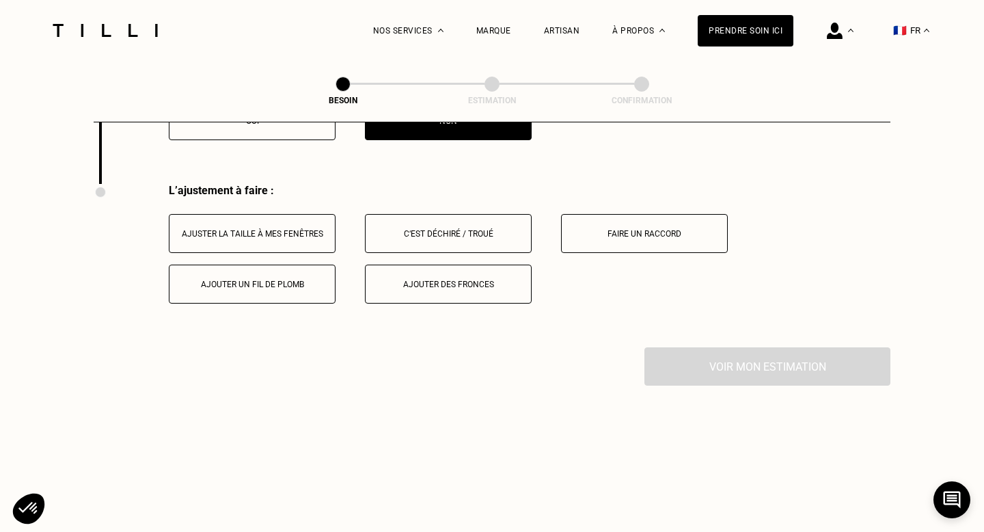
scroll to position [1729, 0]
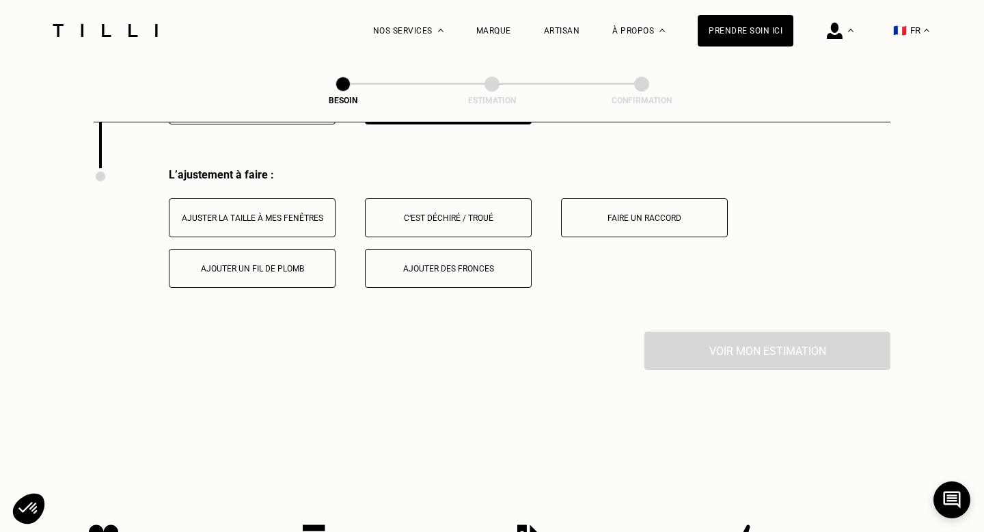
click at [252, 213] on div "Ajuster la taille à mes fenêtres" at bounding box center [252, 218] width 152 height 10
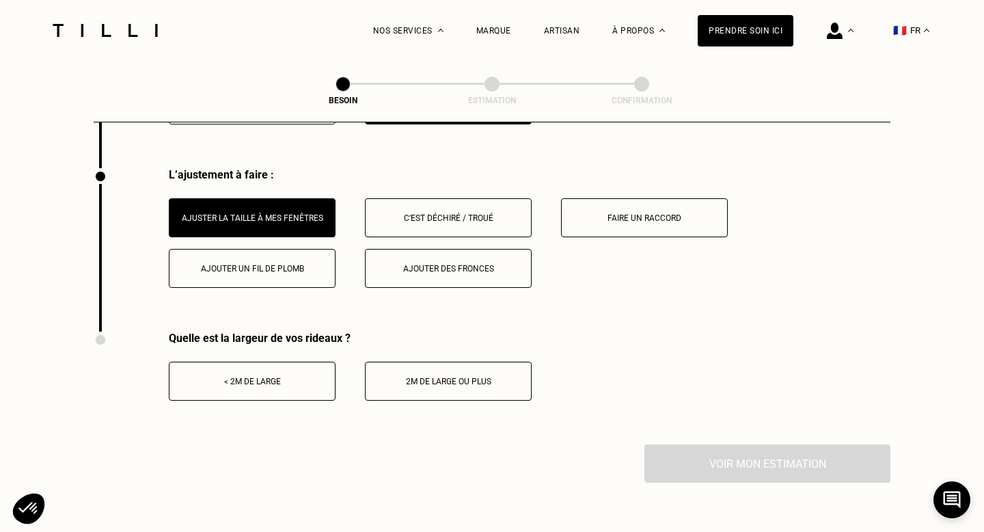
click at [499, 370] on button "2m de large ou plus" at bounding box center [448, 381] width 167 height 39
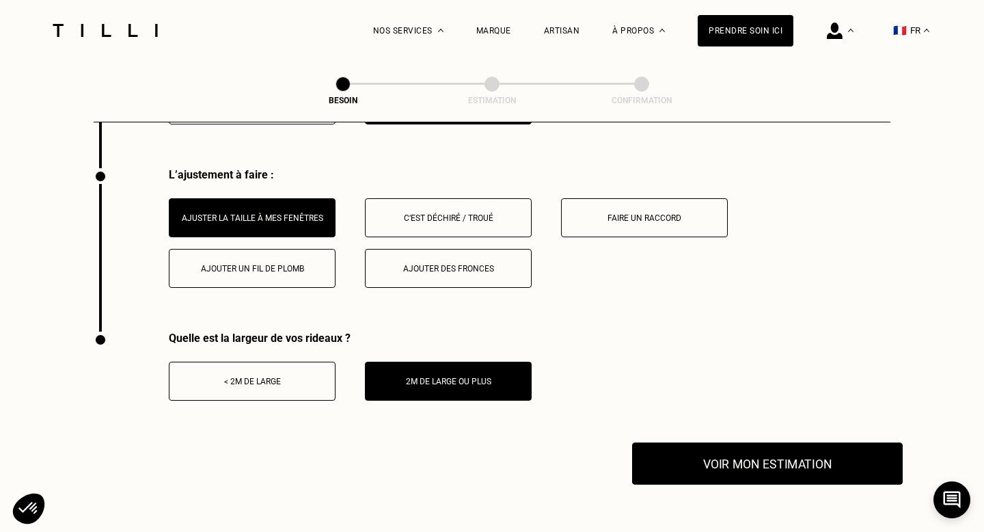
click at [764, 449] on button "Voir mon estimation" at bounding box center [767, 463] width 271 height 42
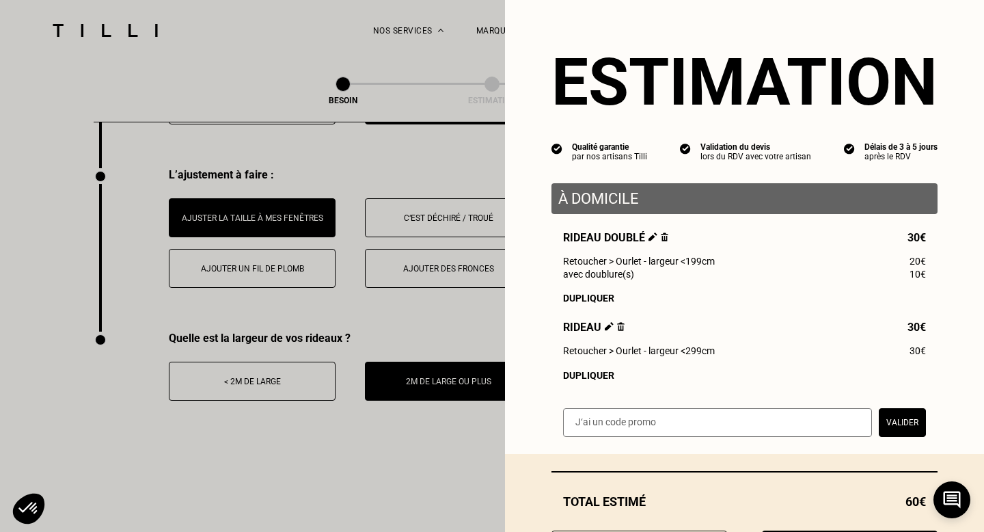
scroll to position [72, 0]
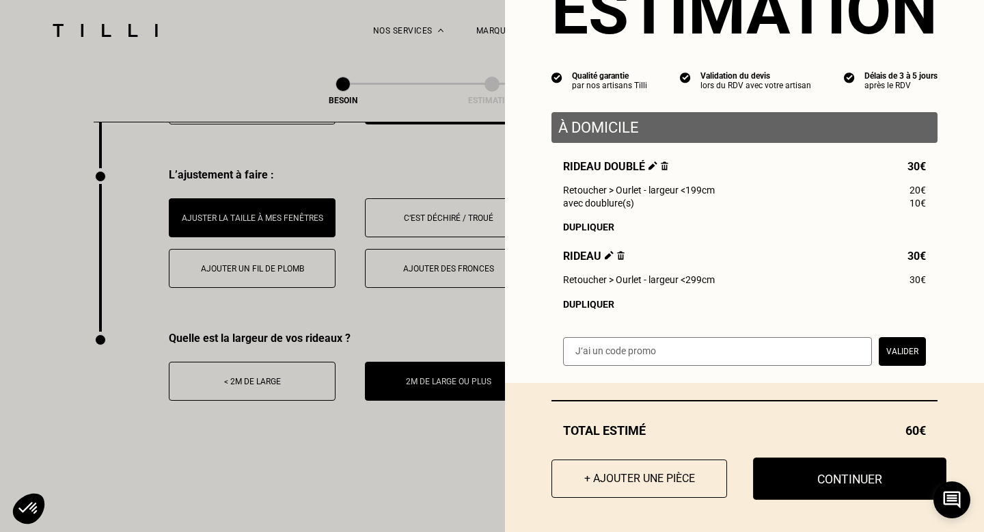
click at [835, 475] on button "Continuer" at bounding box center [849, 478] width 193 height 42
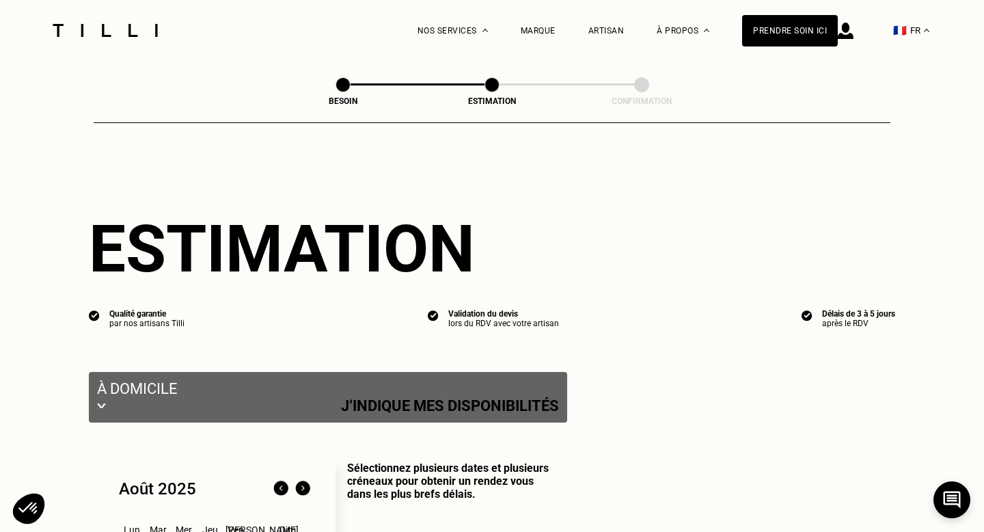
select select "FR"
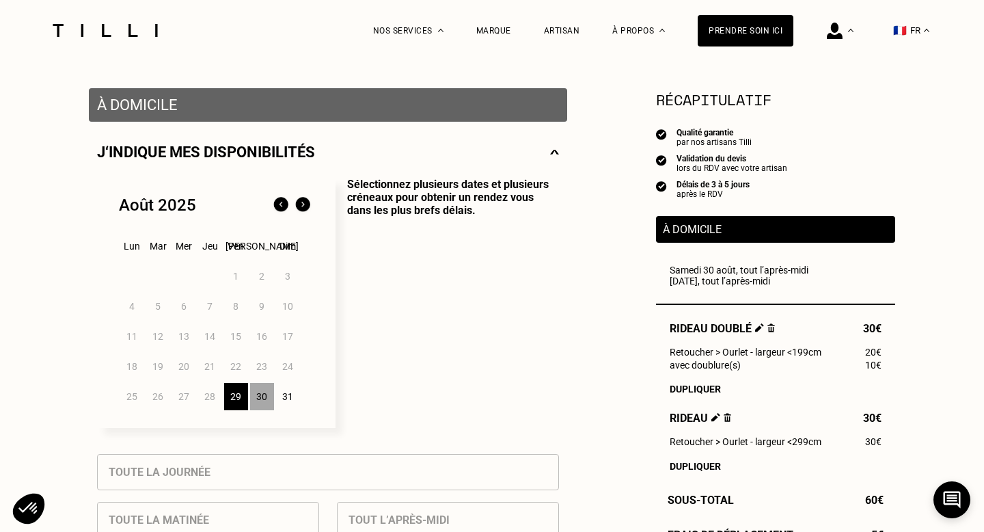
scroll to position [256, 0]
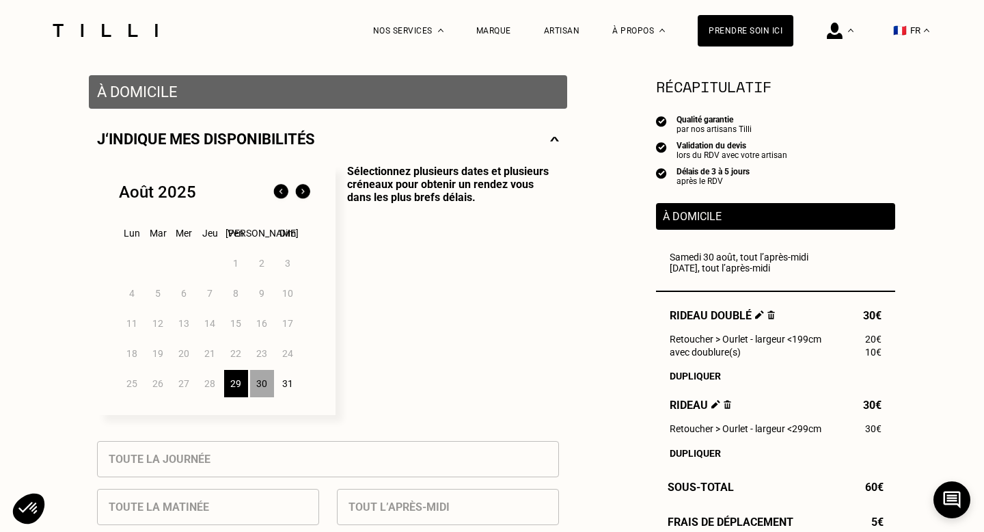
click at [262, 385] on div "30" at bounding box center [262, 383] width 24 height 27
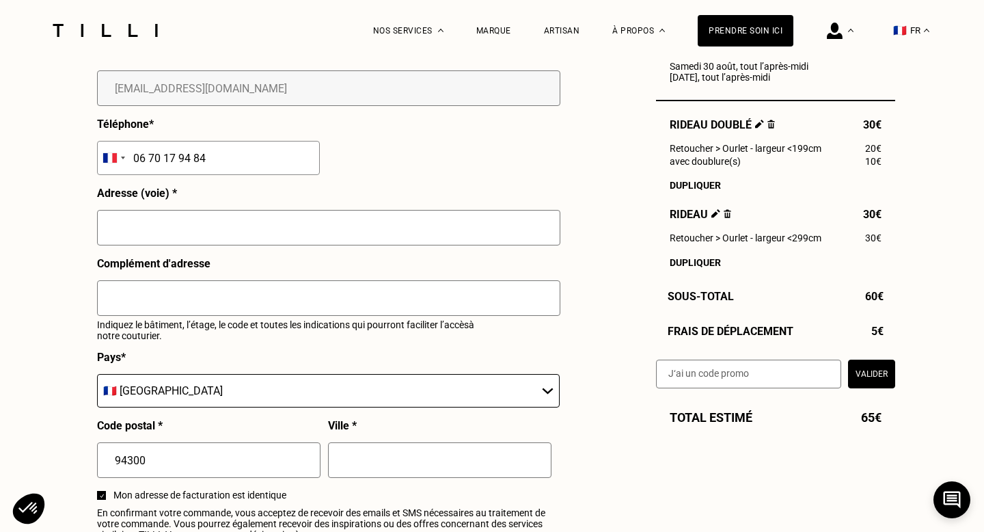
scroll to position [1436, 0]
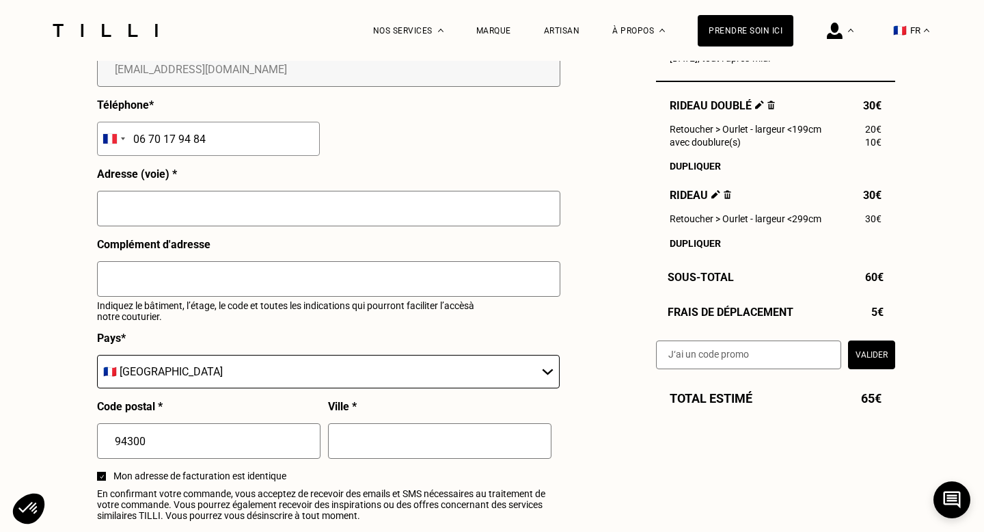
click at [215, 218] on input "text" at bounding box center [328, 209] width 463 height 36
type input "[STREET_ADDRESS]"
click at [200, 273] on input "text" at bounding box center [328, 279] width 463 height 36
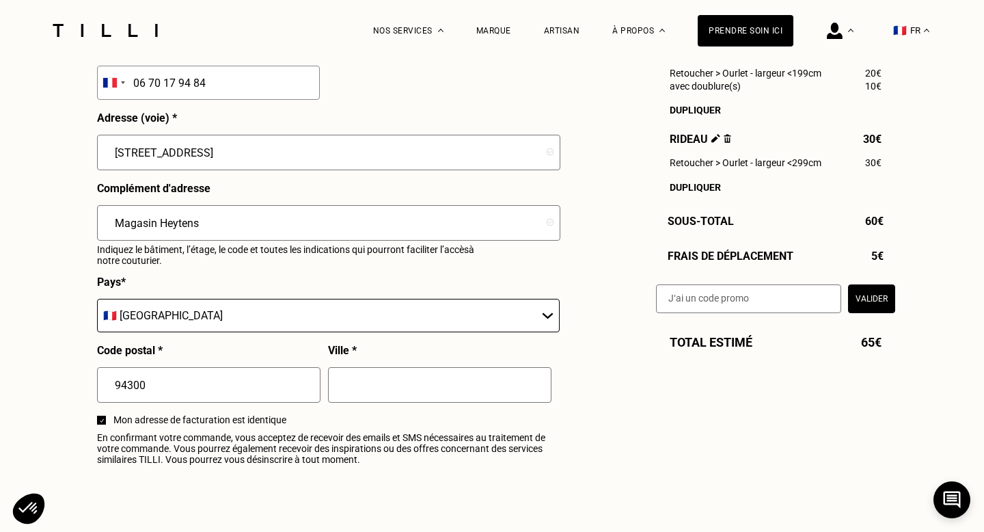
scroll to position [1525, 0]
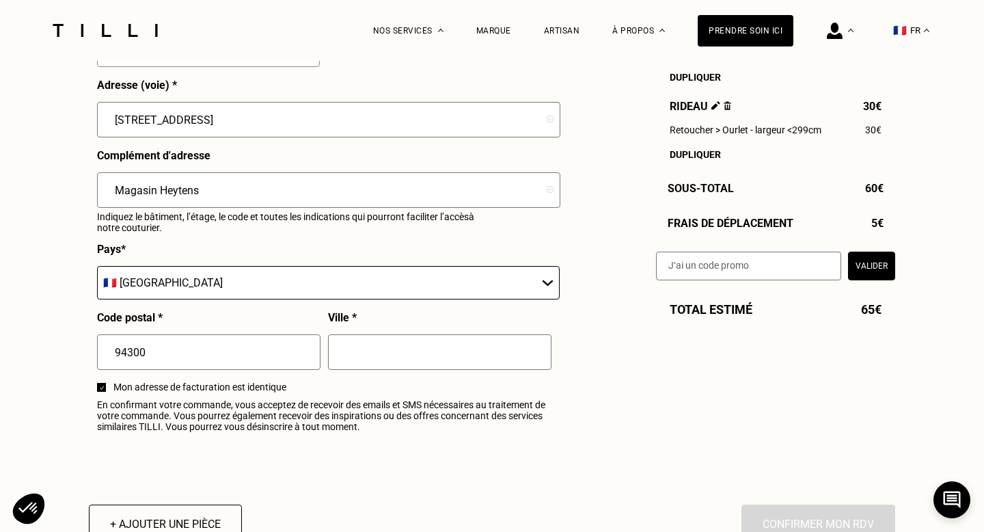
type input "Magasin Heytens"
click at [370, 352] on input "text" at bounding box center [439, 352] width 223 height 36
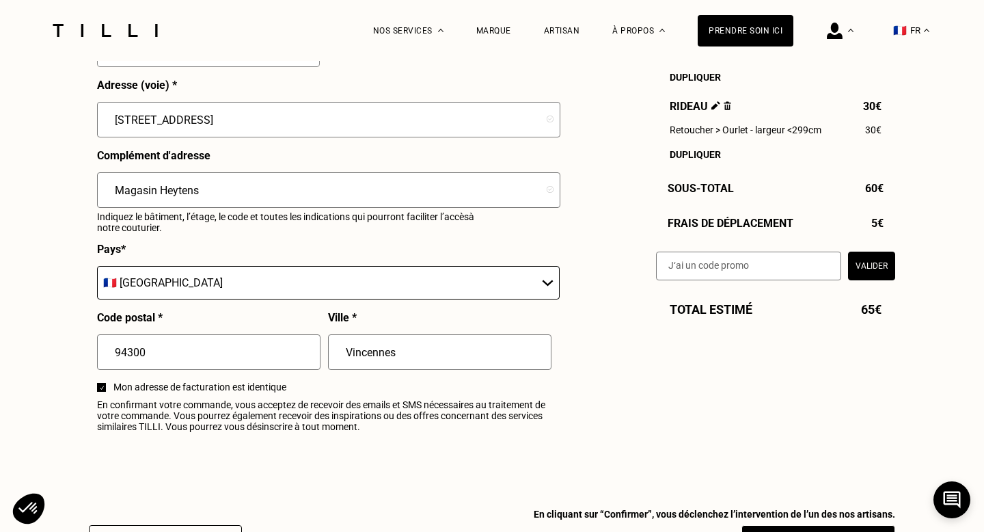
type input "Vincennes"
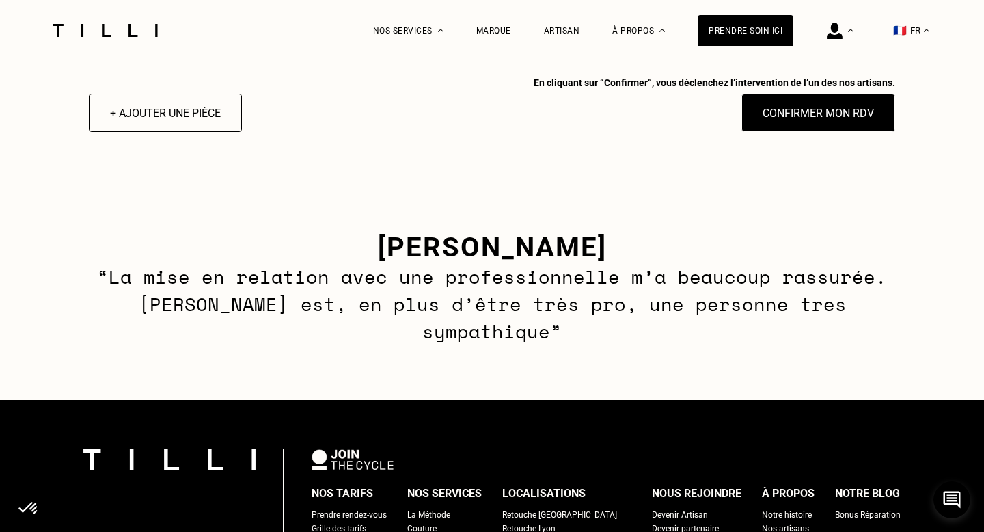
scroll to position [1951, 0]
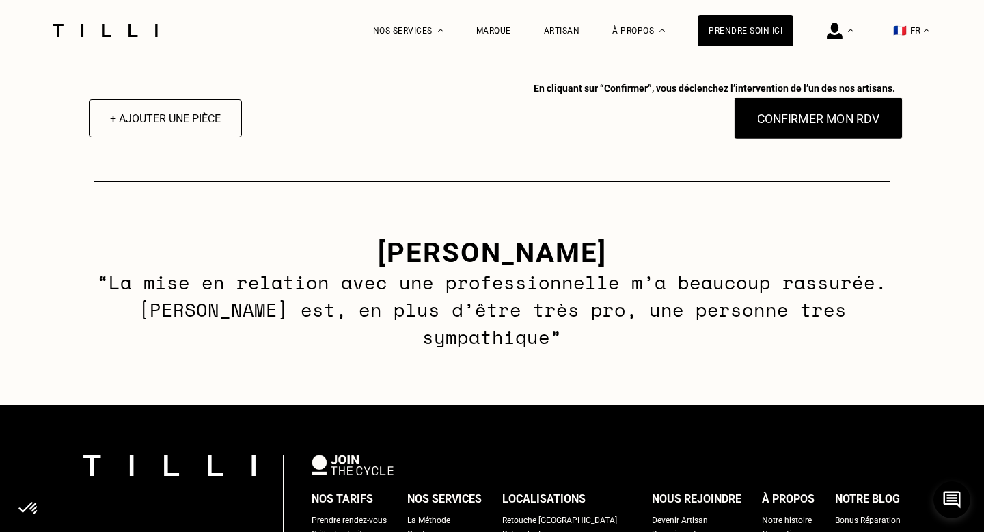
click at [823, 117] on button "Confirmer mon RDV" at bounding box center [819, 118] width 170 height 42
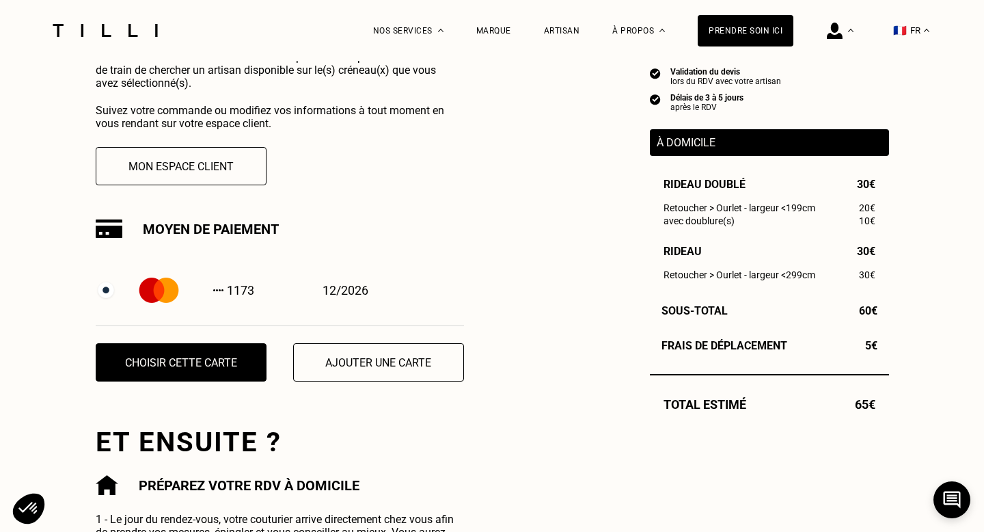
scroll to position [330, 0]
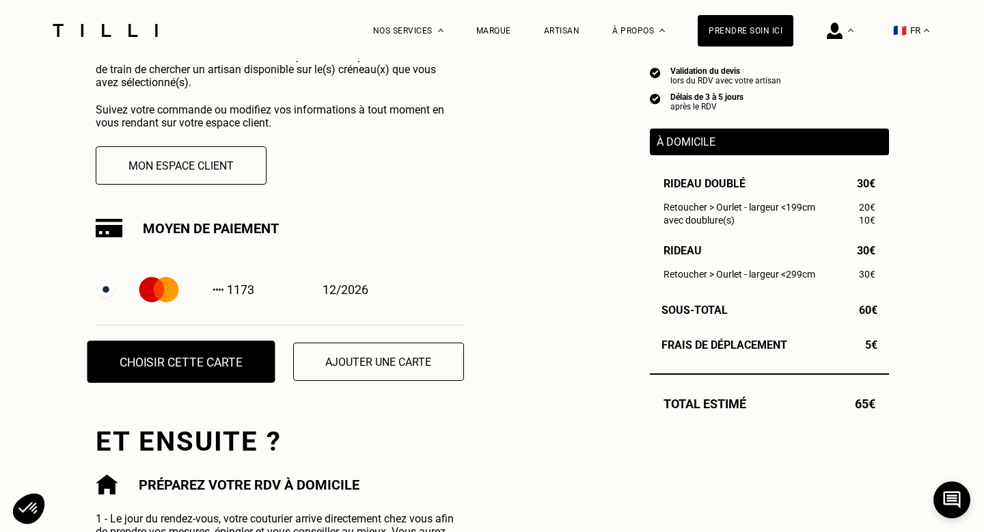
click at [173, 364] on button "Choisir cette carte" at bounding box center [181, 361] width 188 height 42
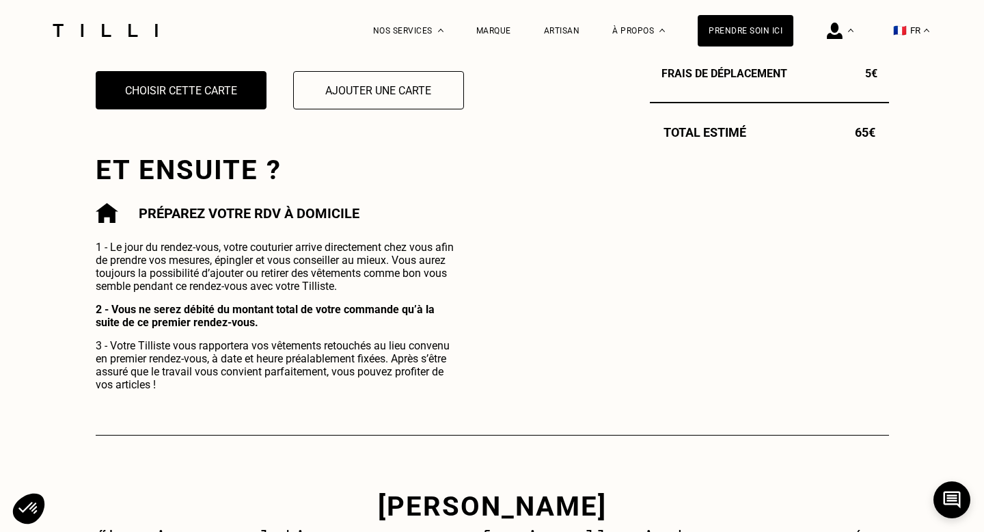
scroll to position [1144, 0]
